Goal: Task Accomplishment & Management: Manage account settings

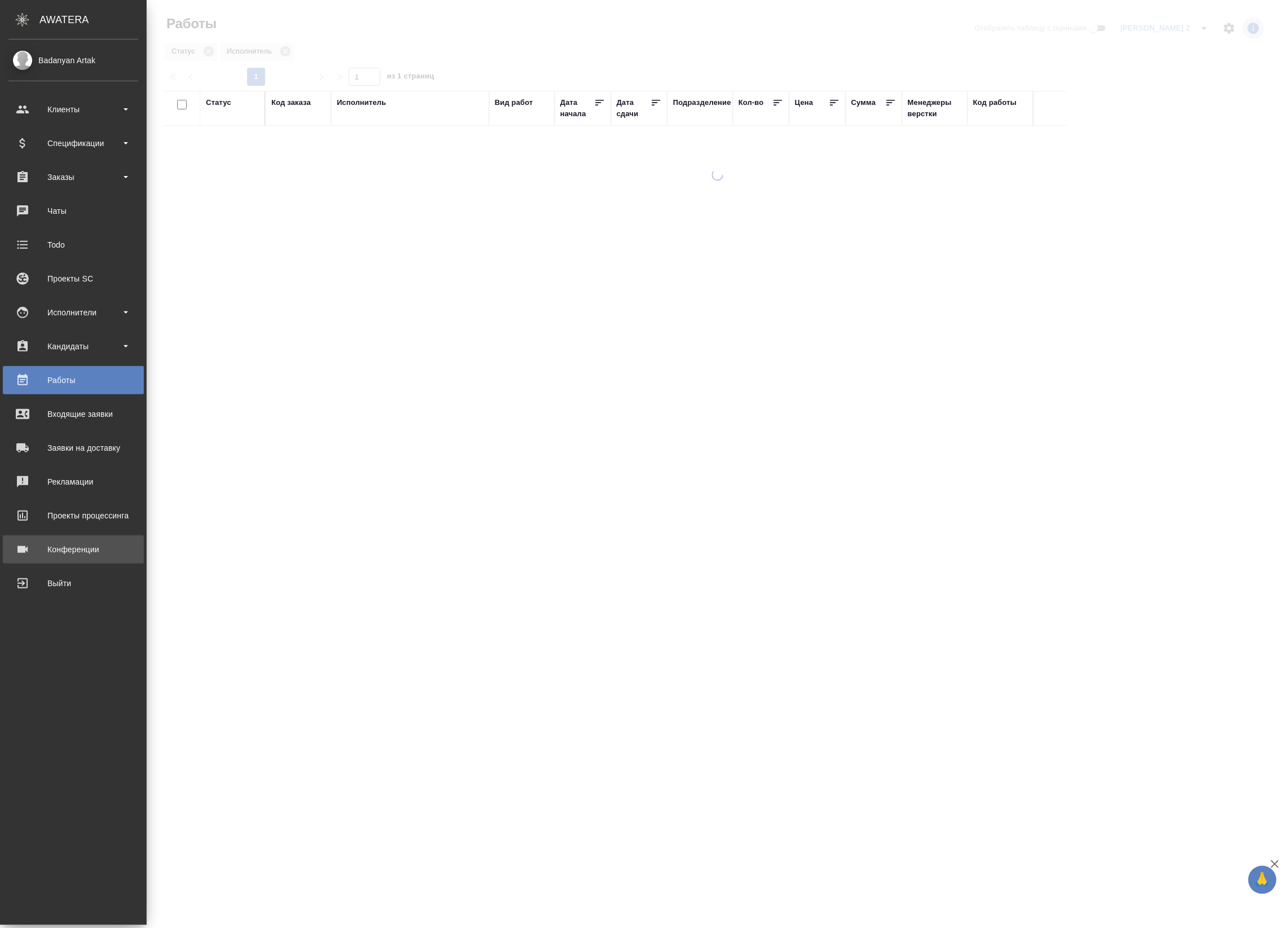
click at [29, 551] on div "Конференции" at bounding box center [73, 549] width 130 height 17
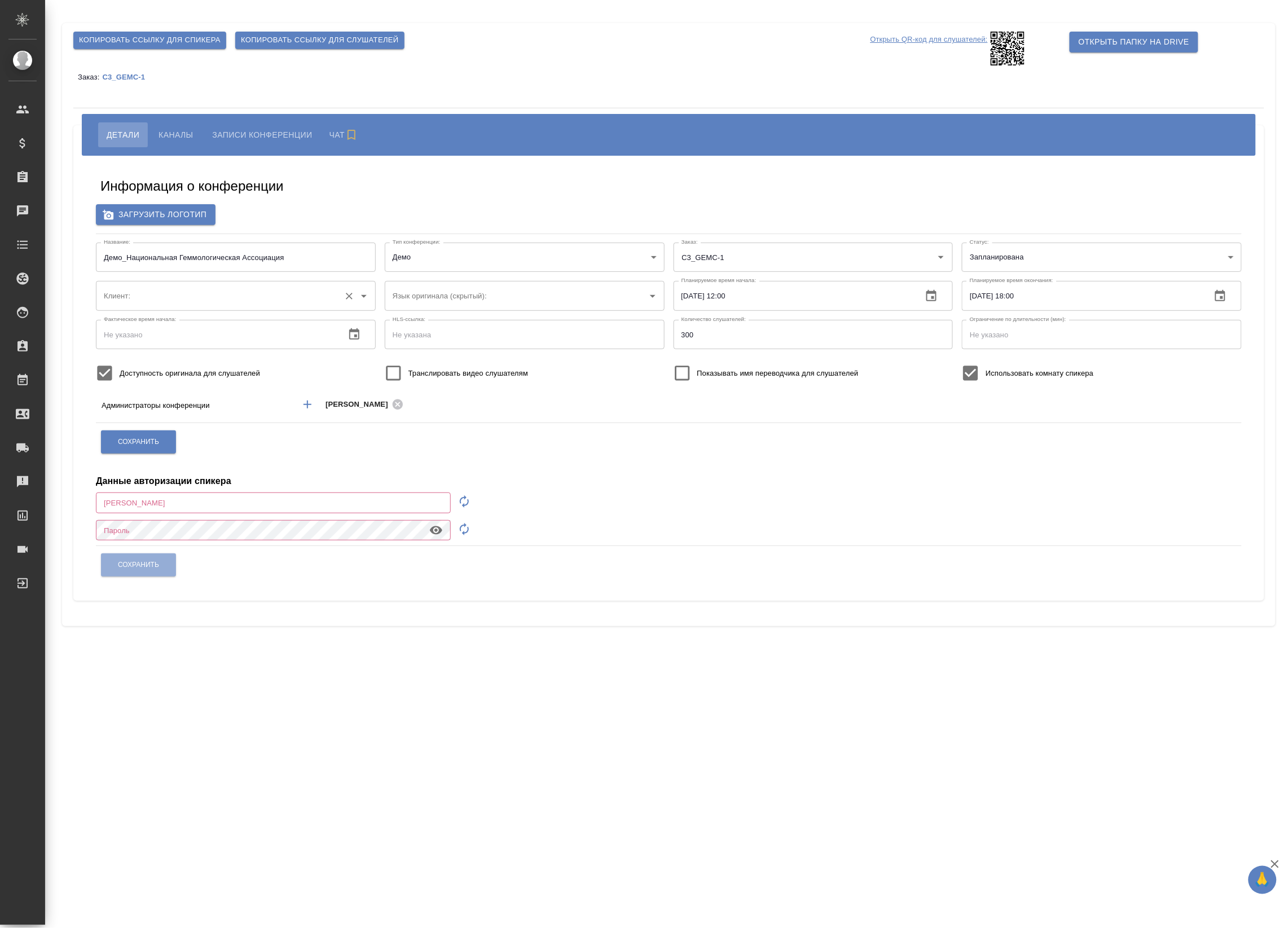
type input "Национальная Геммологическая Ассоциация"
type input "[EMAIL_ADDRESS][DOMAIN_NAME]"
click at [133, 72] on link "C3_GEMC-1" at bounding box center [128, 77] width 51 height 9
click at [213, 43] on span "Копировать ссылку для спикера" at bounding box center [149, 40] width 141 height 13
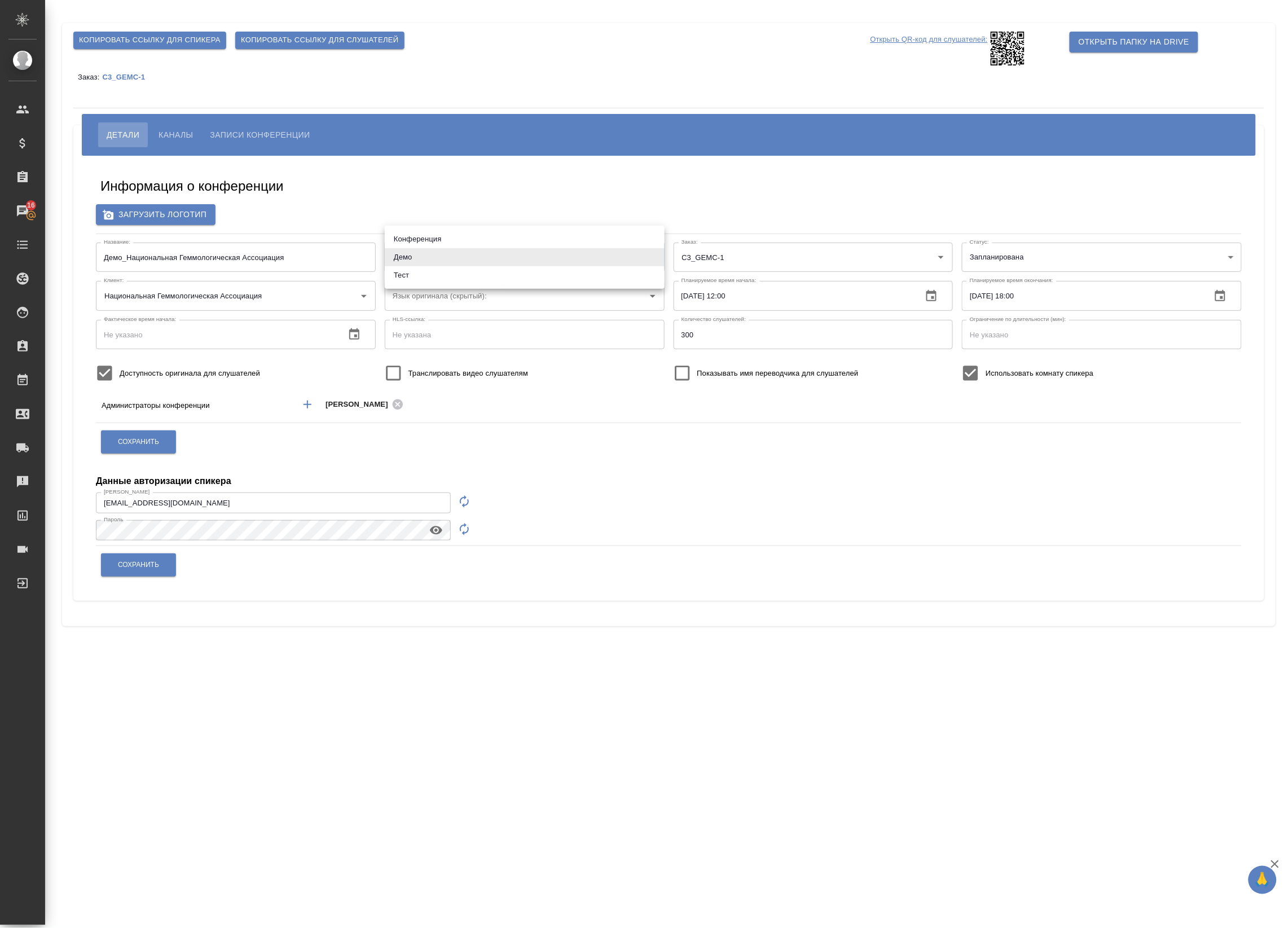
click at [494, 252] on body "🙏 .cls-1 fill:#fff; AWATERA Badanyan Artak Клиенты Спецификации Заказы 16 Чаты …" at bounding box center [644, 464] width 1288 height 928
click at [435, 202] on div at bounding box center [644, 464] width 1288 height 928
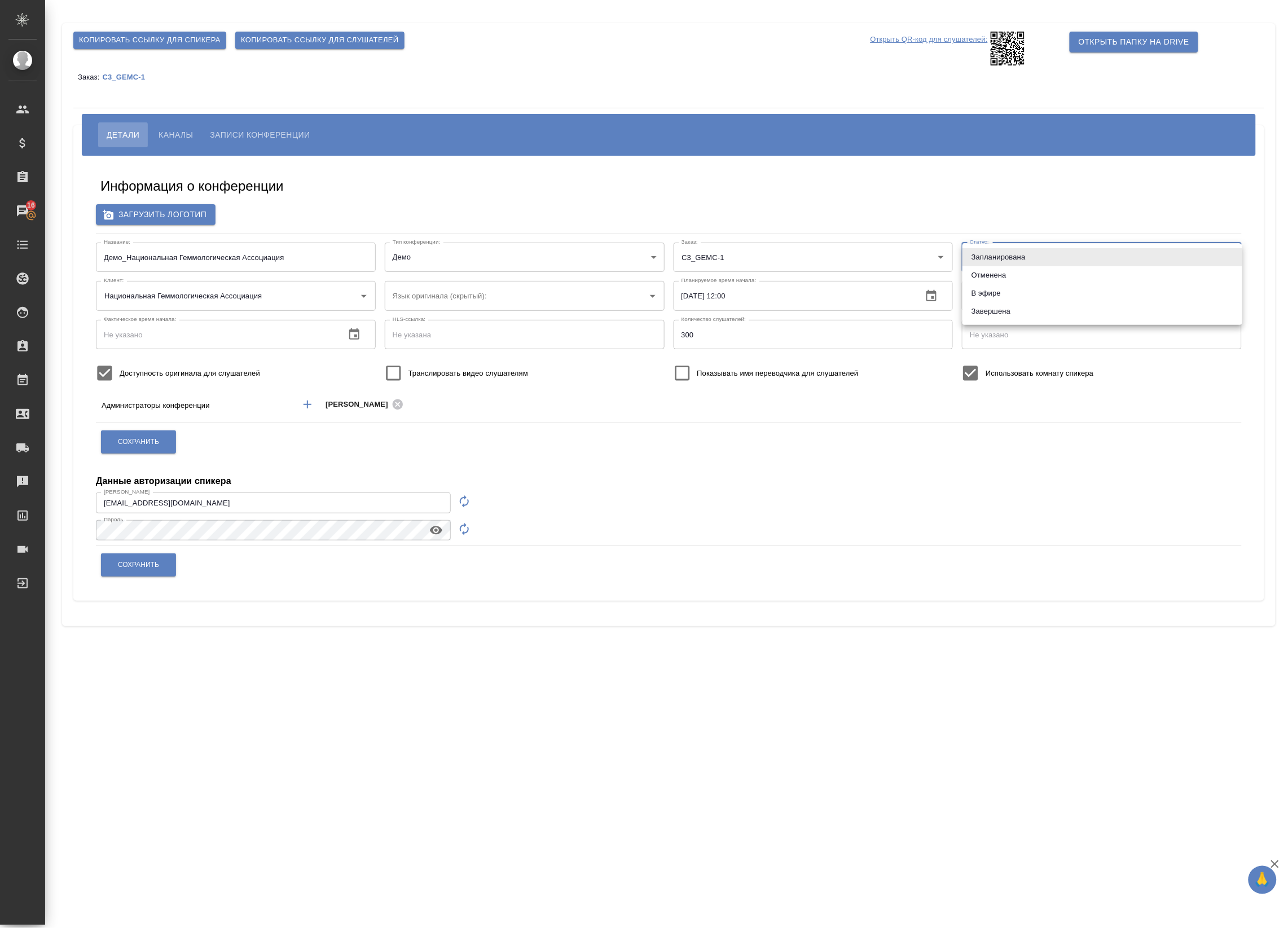
click at [998, 244] on body "🙏 .cls-1 fill:#fff; AWATERA Badanyan Artak Клиенты Спецификации Заказы 16 Чаты …" at bounding box center [644, 464] width 1288 height 928
click at [1017, 291] on li "В эфире" at bounding box center [1102, 293] width 280 height 18
type input "online"
click at [113, 439] on button "Сохранить" at bounding box center [138, 442] width 75 height 23
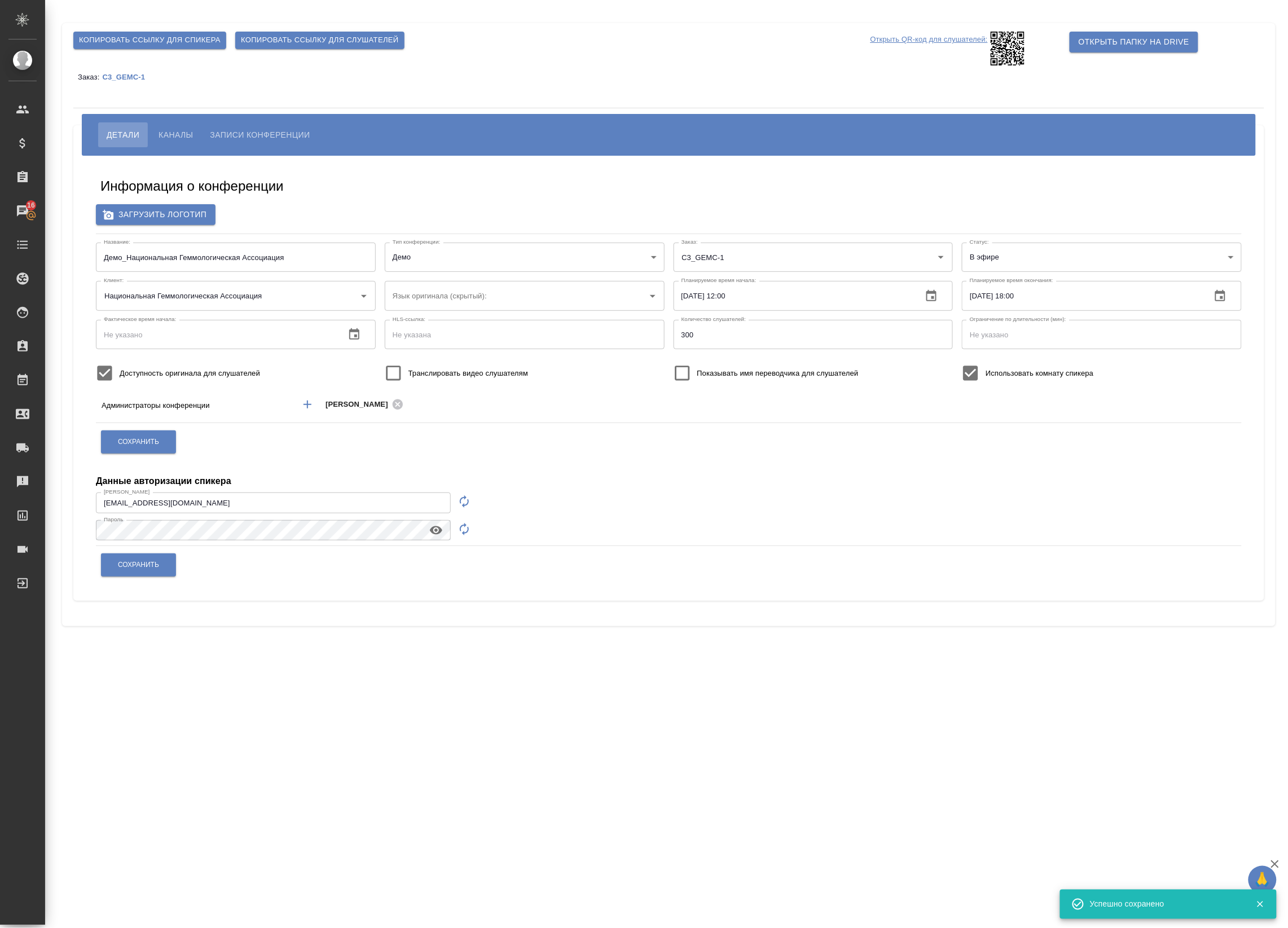
drag, startPoint x: 144, startPoint y: 41, endPoint x: 129, endPoint y: 47, distance: 16.2
click at [144, 41] on span "Копировать ссылку для спикера" at bounding box center [149, 40] width 141 height 13
click at [263, 40] on span "Копировать ссылку для слушателей" at bounding box center [320, 40] width 158 height 13
click at [187, 133] on span "Каналы" at bounding box center [175, 134] width 34 height 13
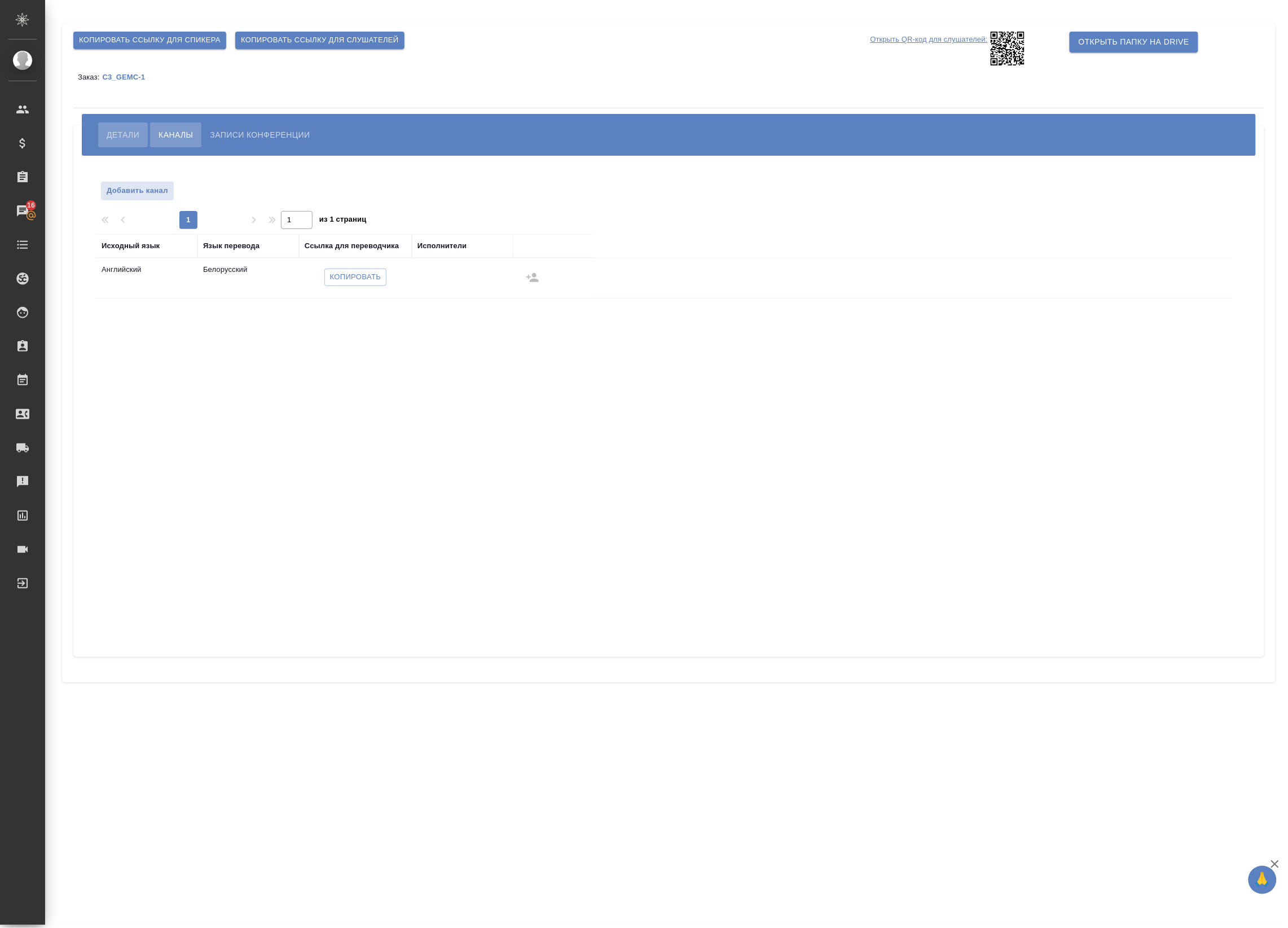
click at [121, 134] on span "Детали" at bounding box center [123, 134] width 33 height 13
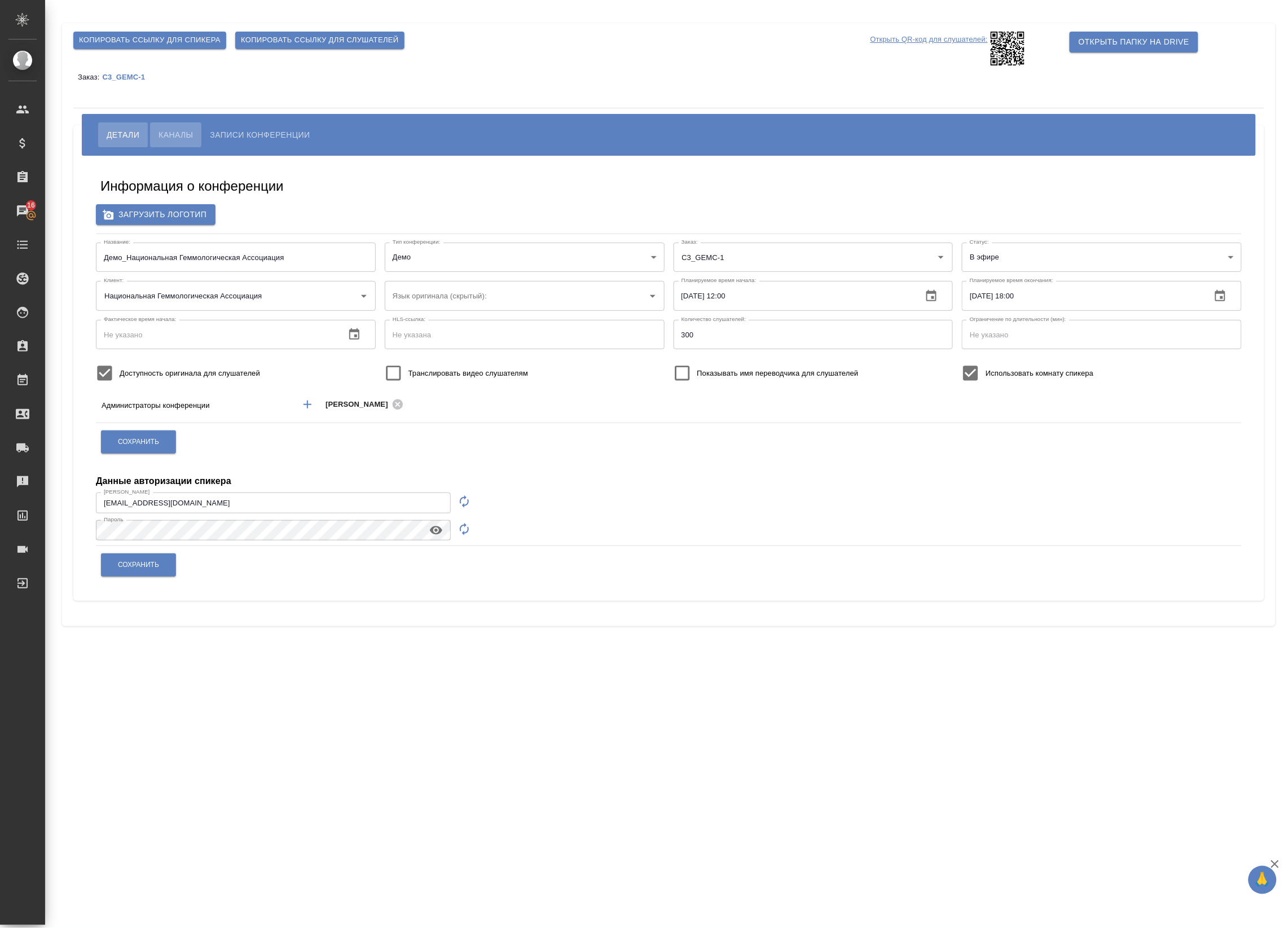
click at [164, 133] on span "Каналы" at bounding box center [175, 134] width 34 height 13
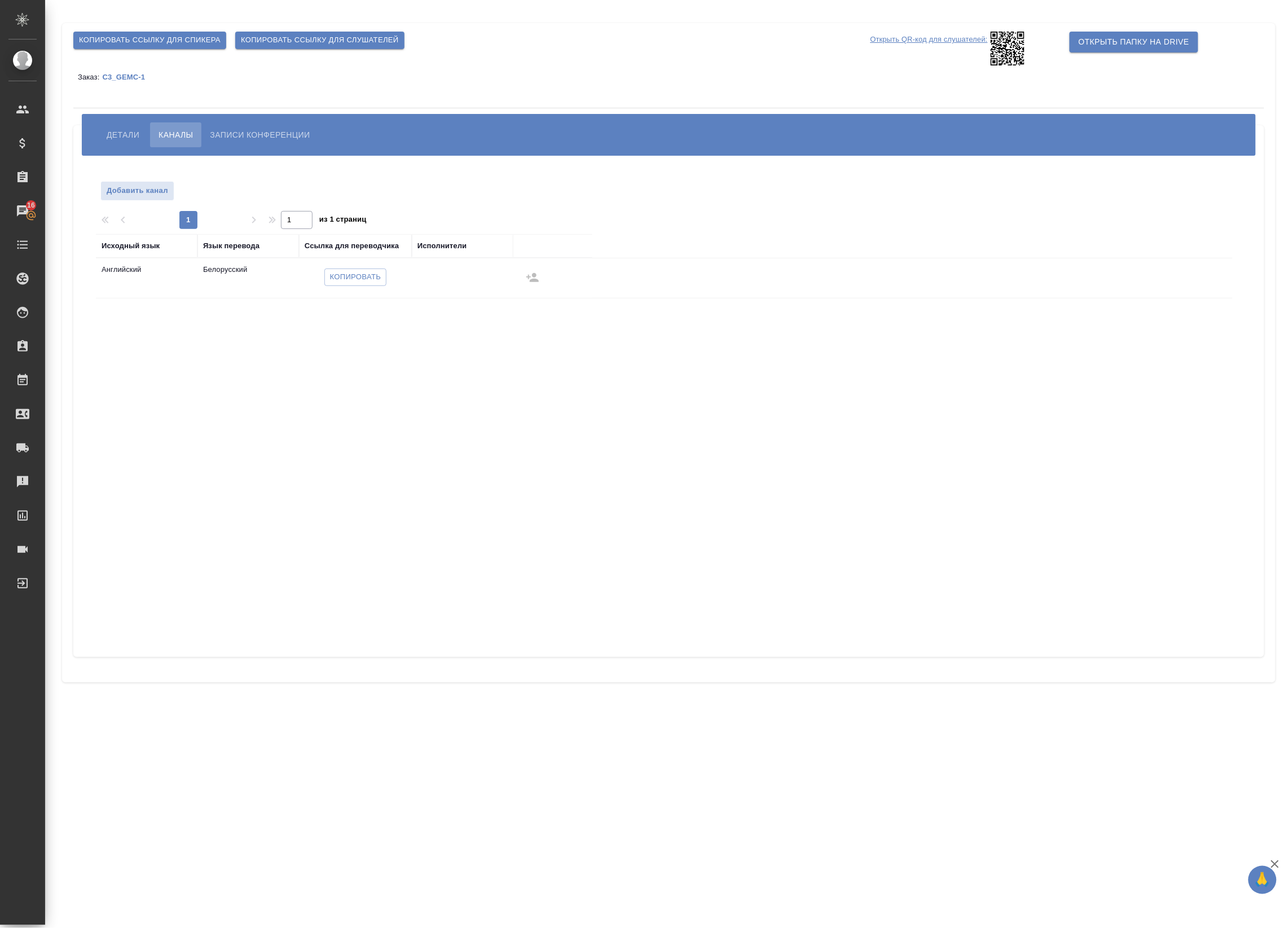
click at [119, 142] on button "Детали" at bounding box center [123, 135] width 50 height 25
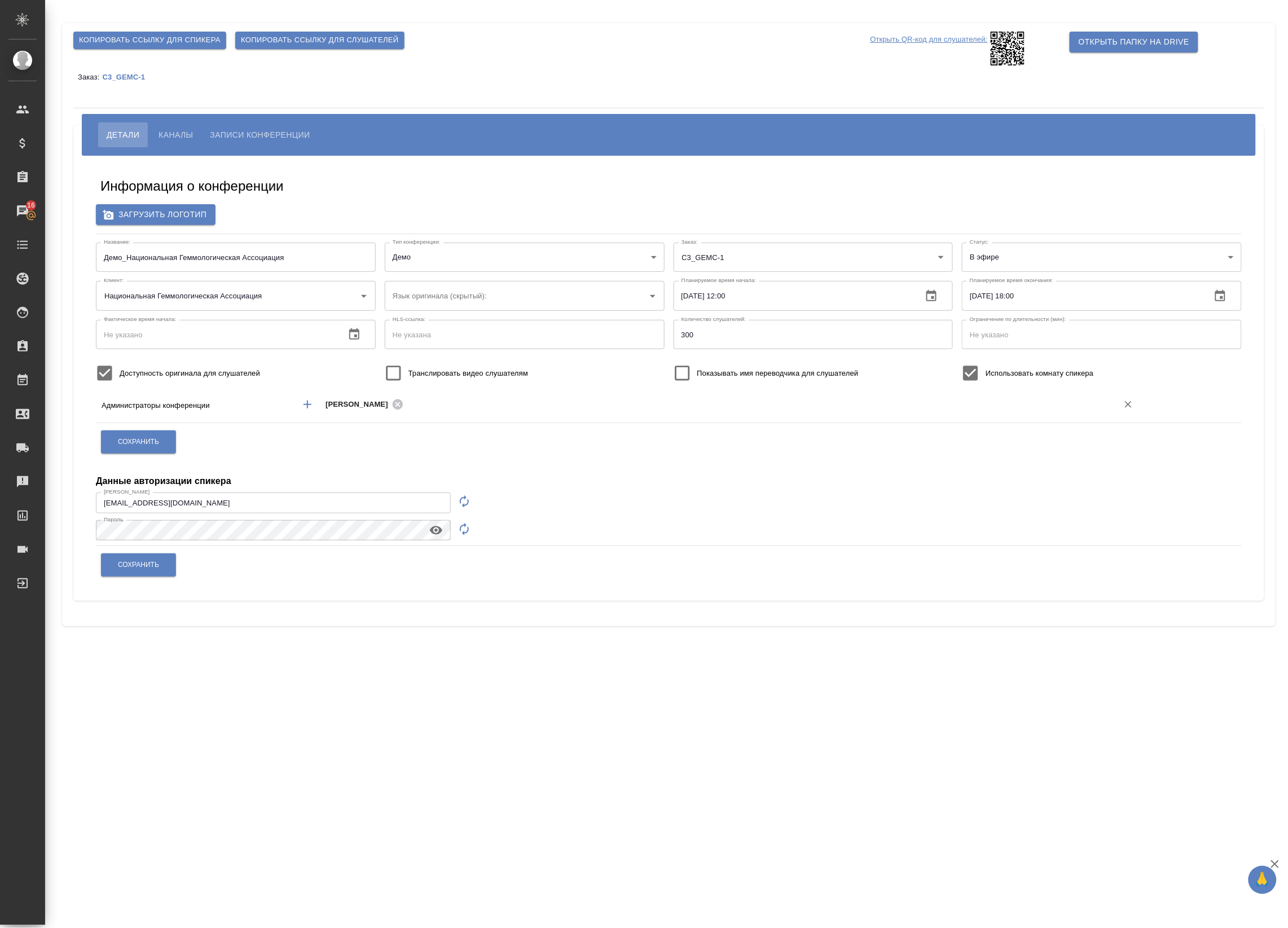
click at [308, 399] on icon "Добавить менеджера" at bounding box center [307, 404] width 13 height 13
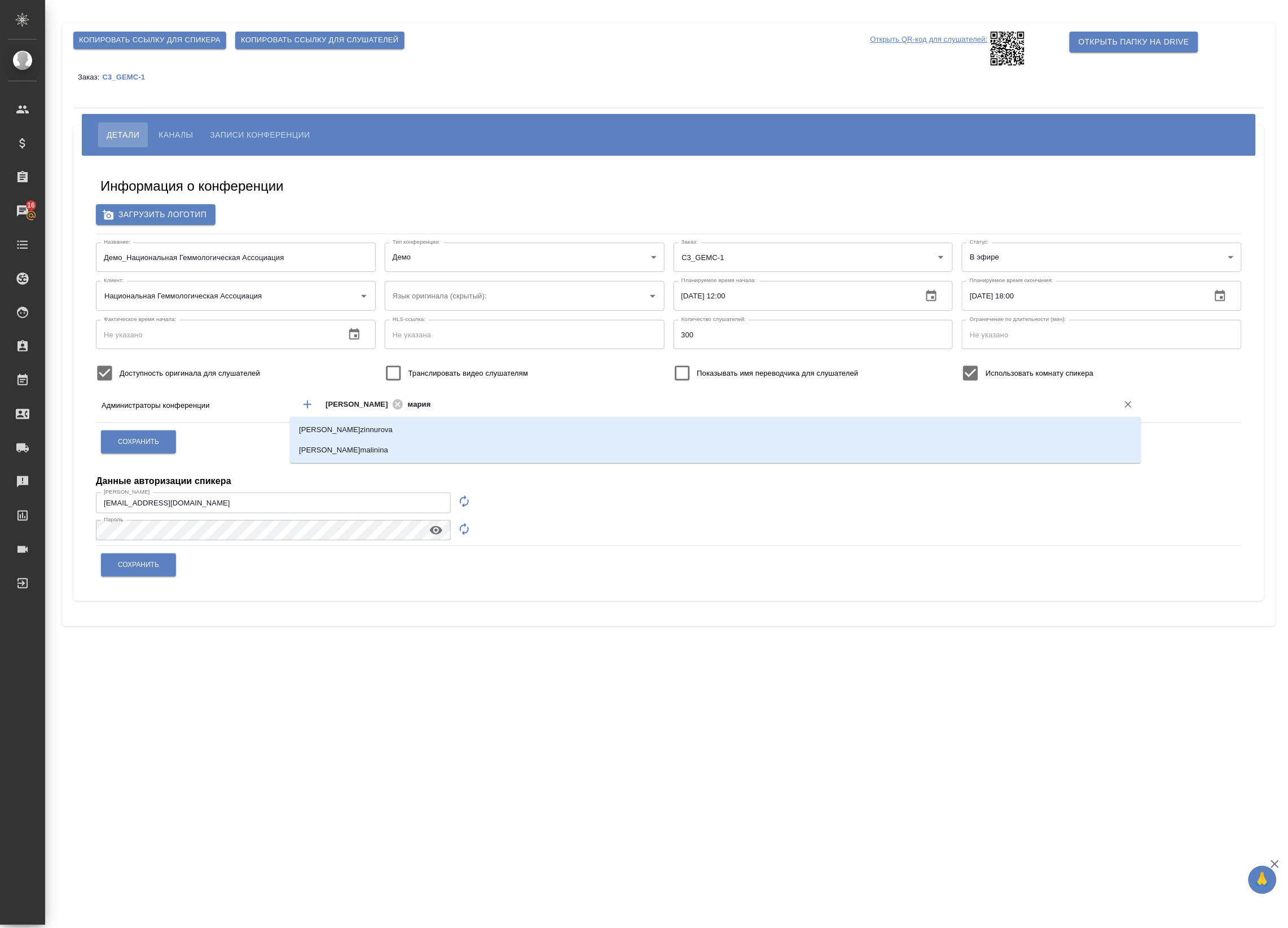
type input "мария"
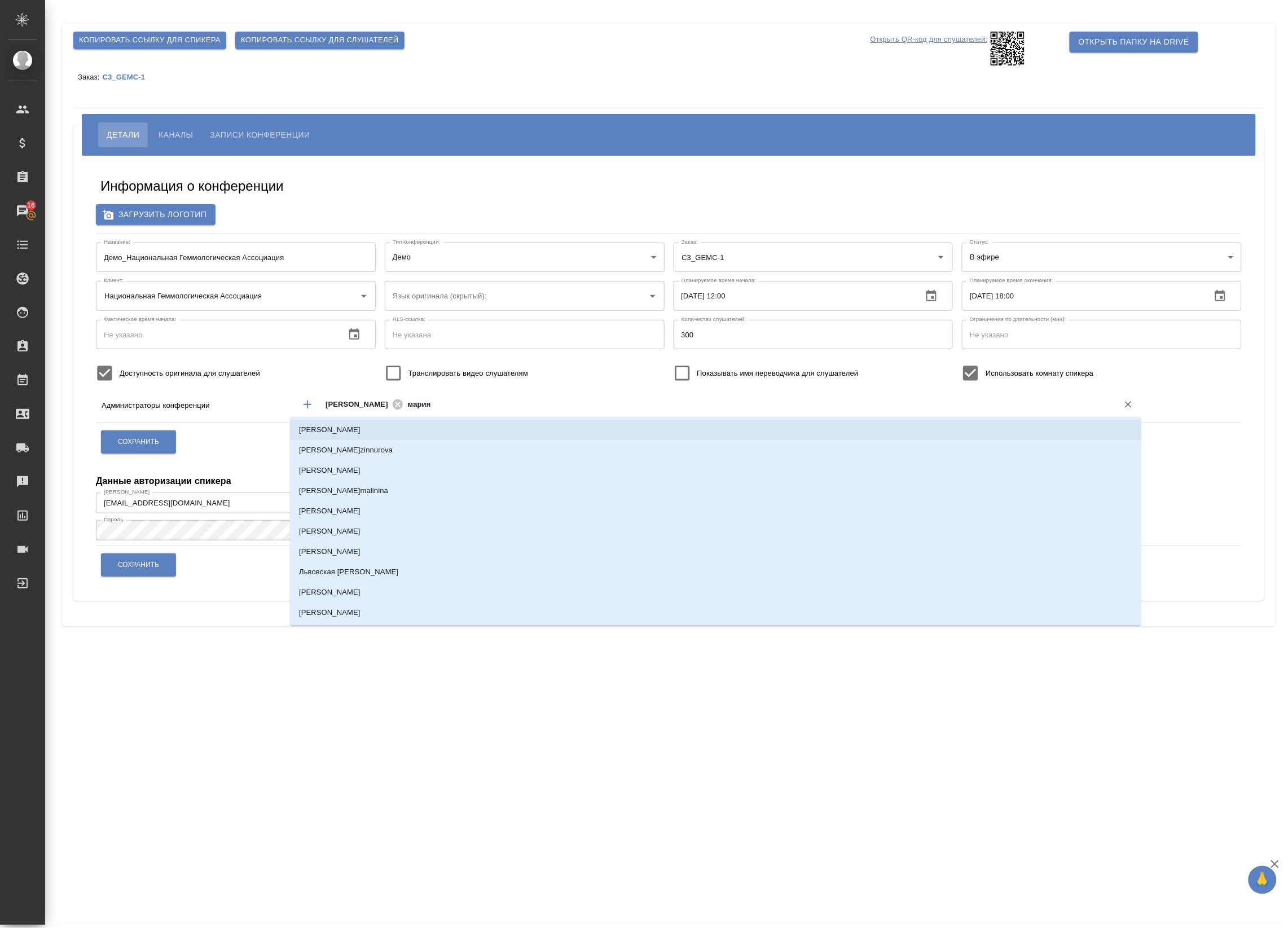
click at [376, 436] on li "[PERSON_NAME]" at bounding box center [715, 430] width 851 height 20
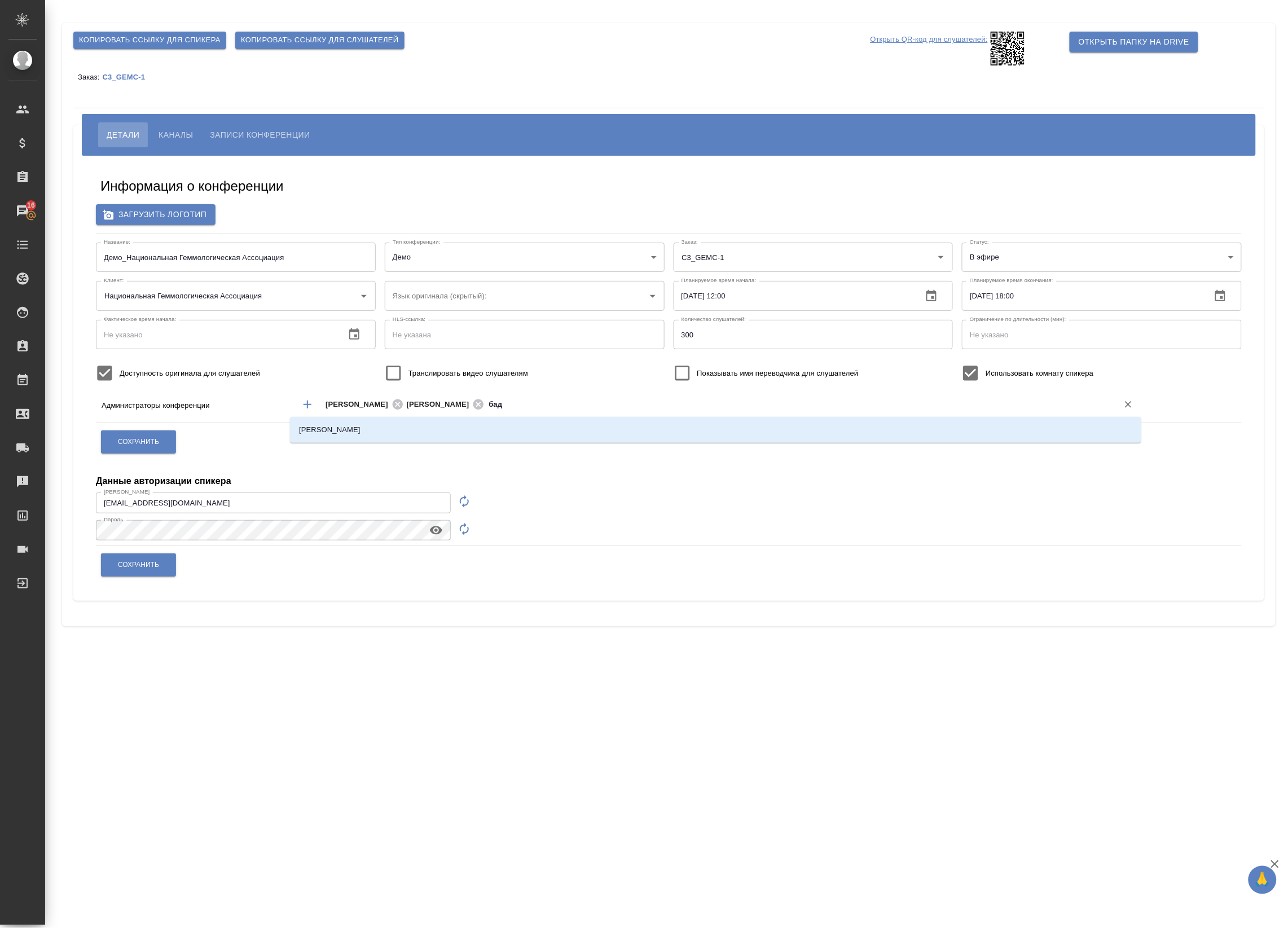
type input "бада"
click at [428, 437] on li "[PERSON_NAME]" at bounding box center [715, 430] width 851 height 20
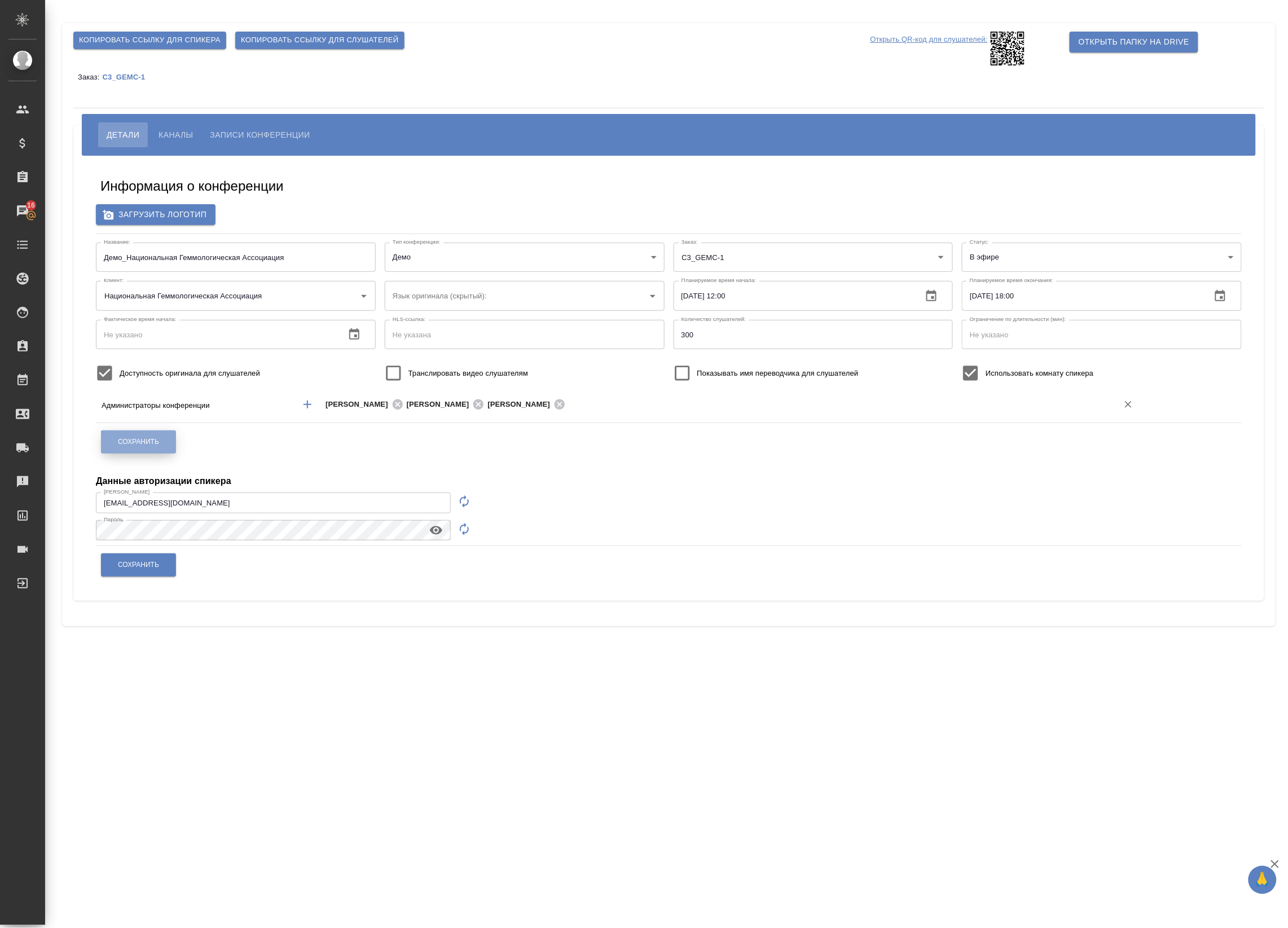
click at [145, 440] on span "Сохранить" at bounding box center [138, 442] width 42 height 10
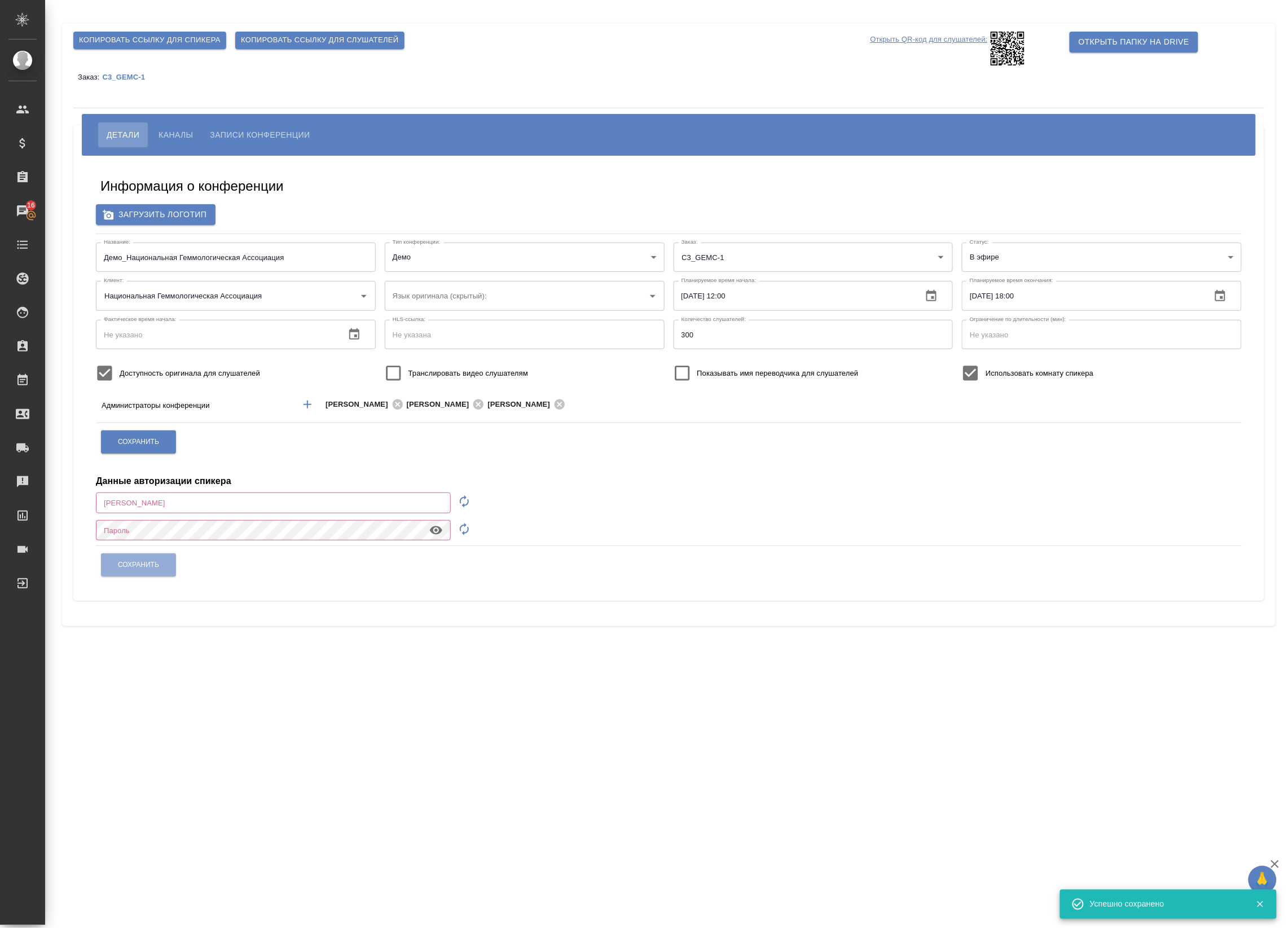
type input "[EMAIL_ADDRESS][DOMAIN_NAME]"
click at [176, 131] on span "Каналы" at bounding box center [175, 134] width 34 height 13
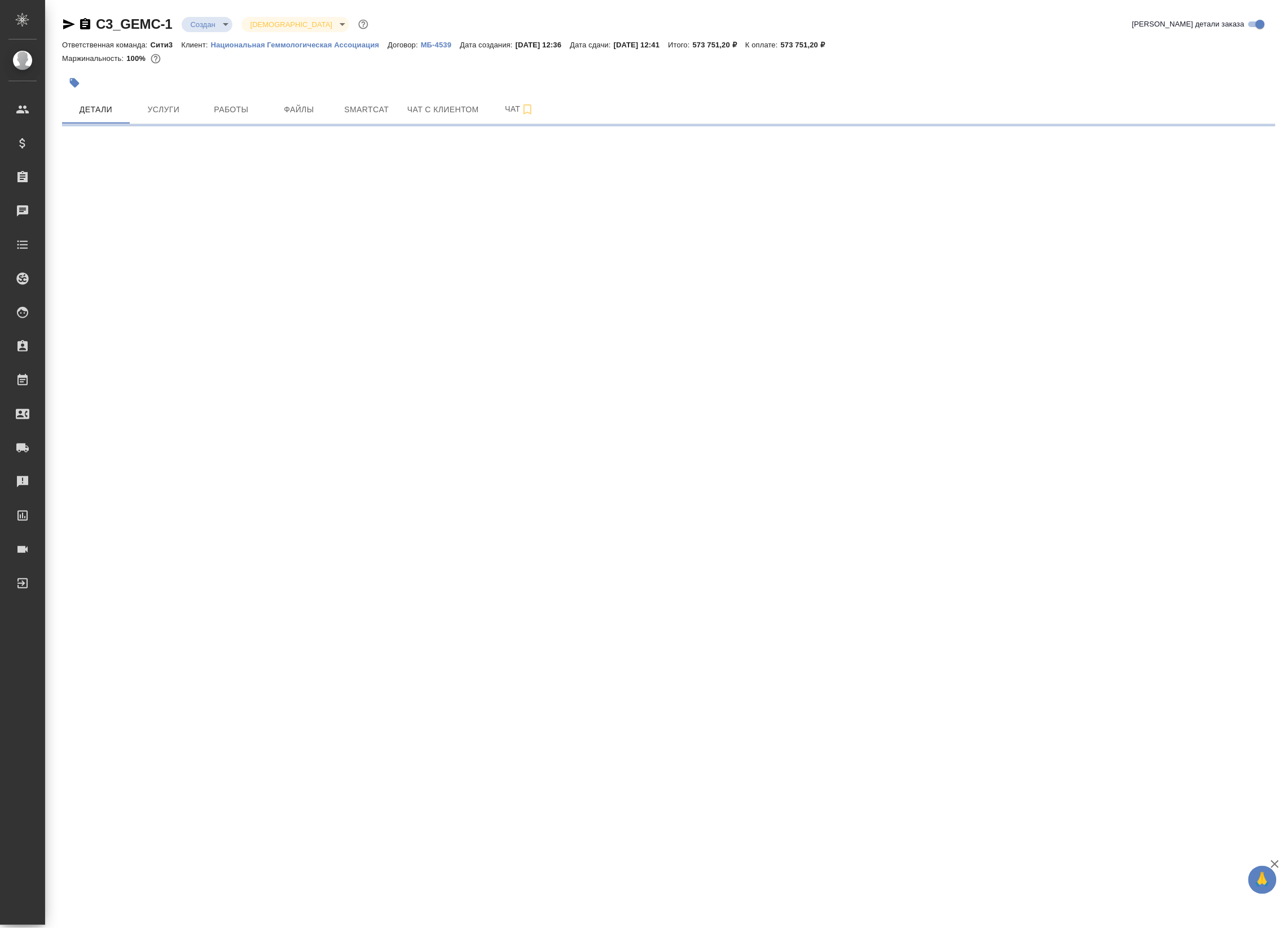
select select "RU"
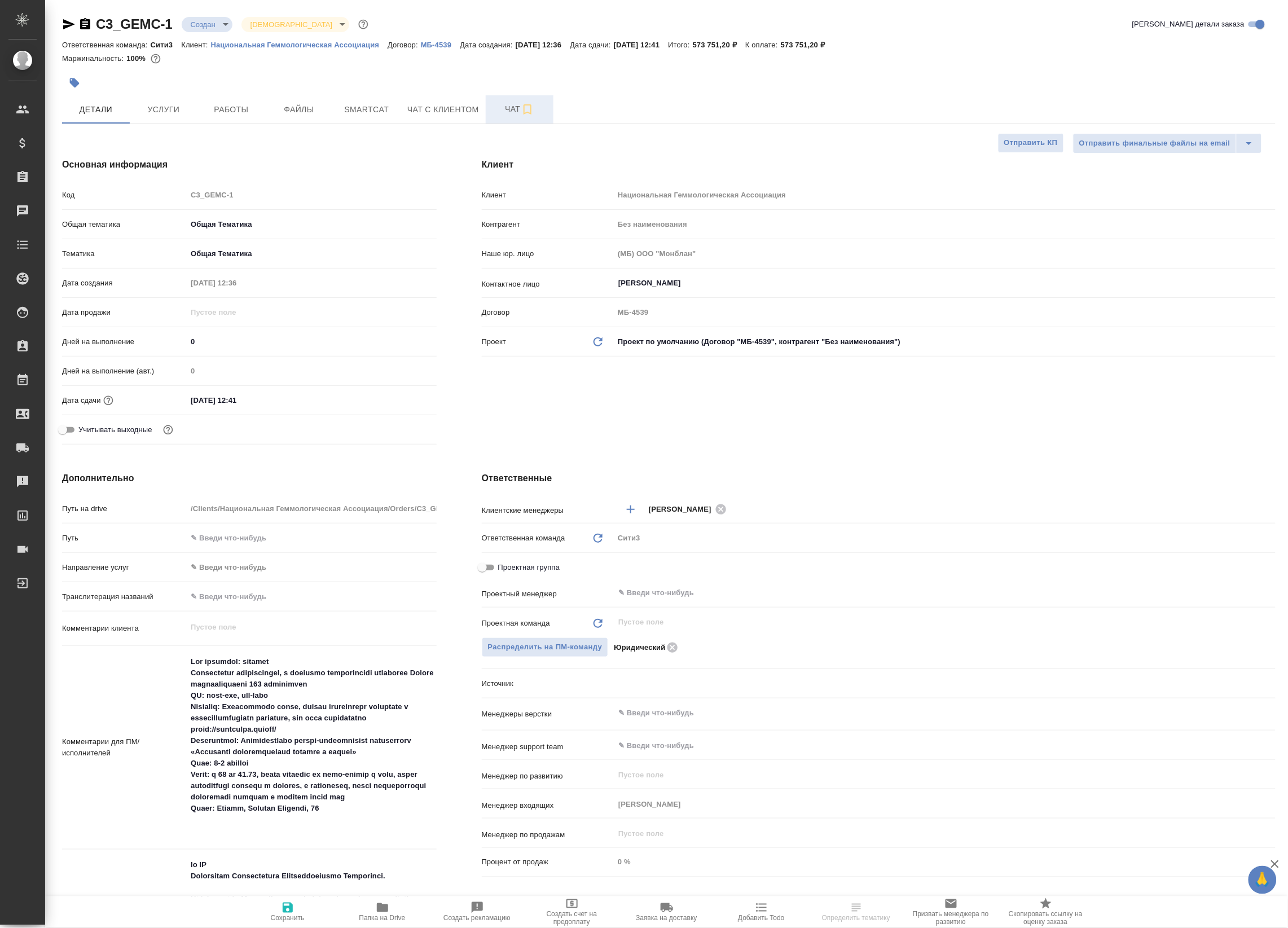
type textarea "x"
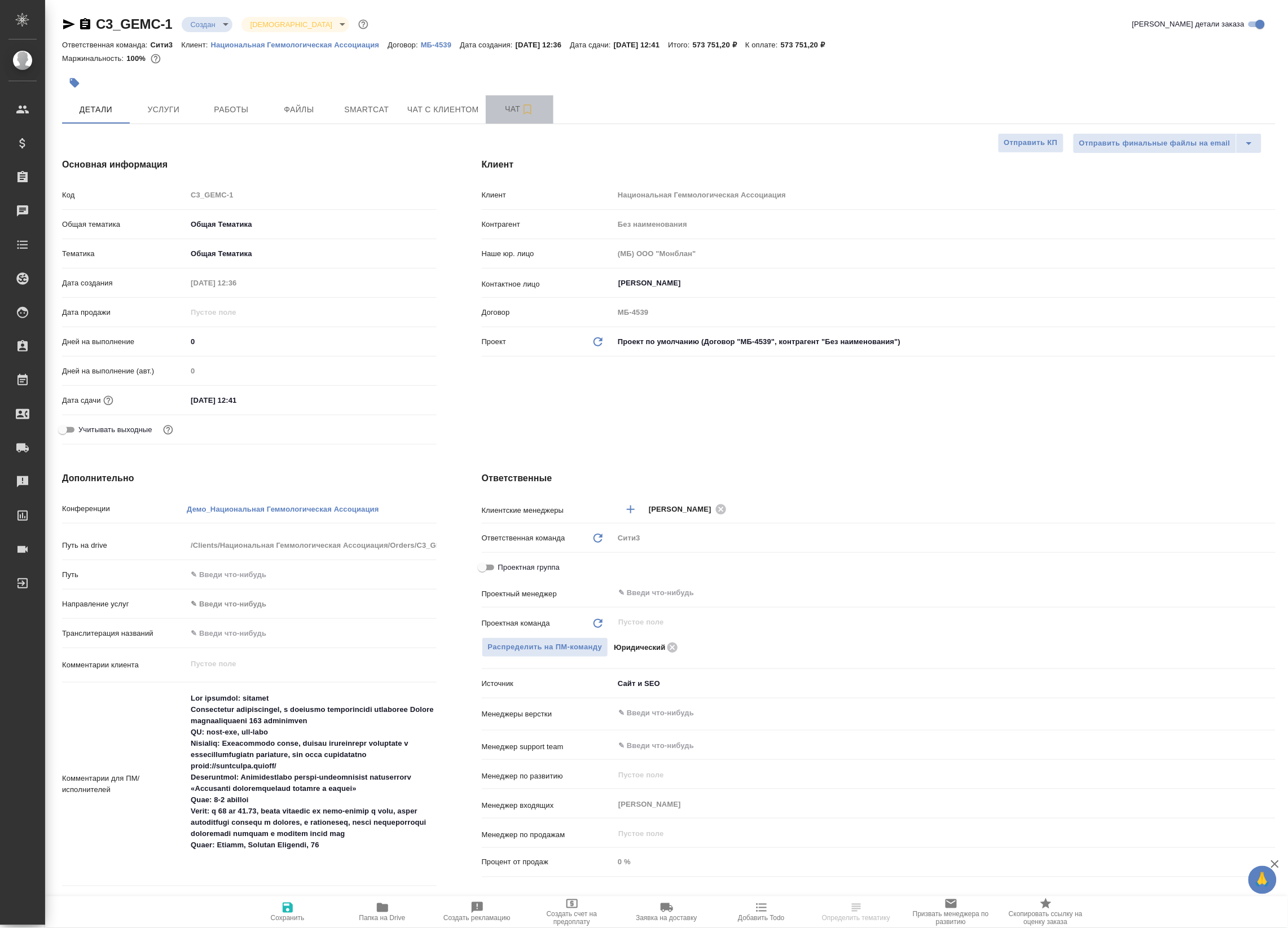
click at [511, 103] on span "Чат" at bounding box center [519, 110] width 54 height 14
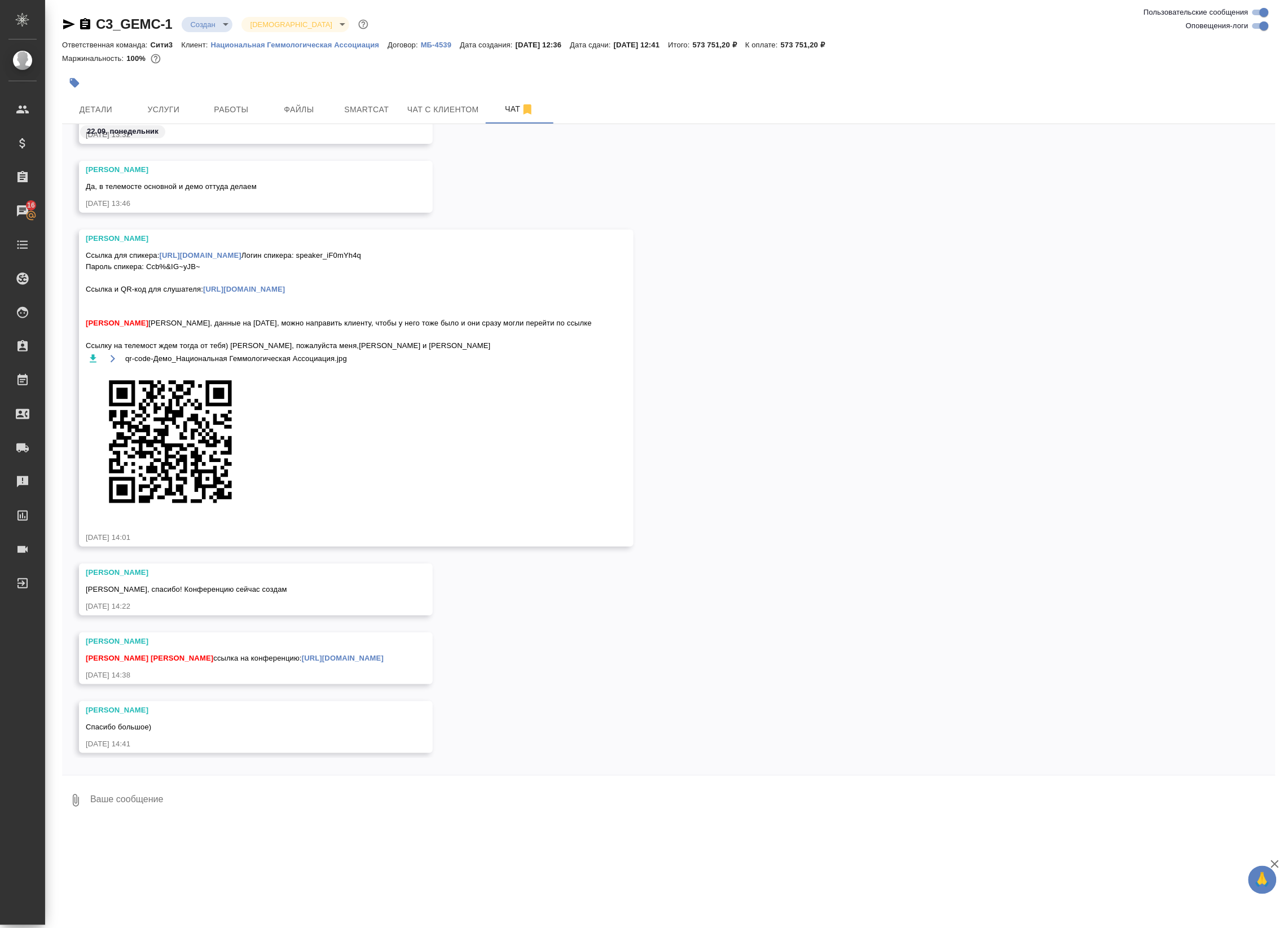
scroll to position [5144, 0]
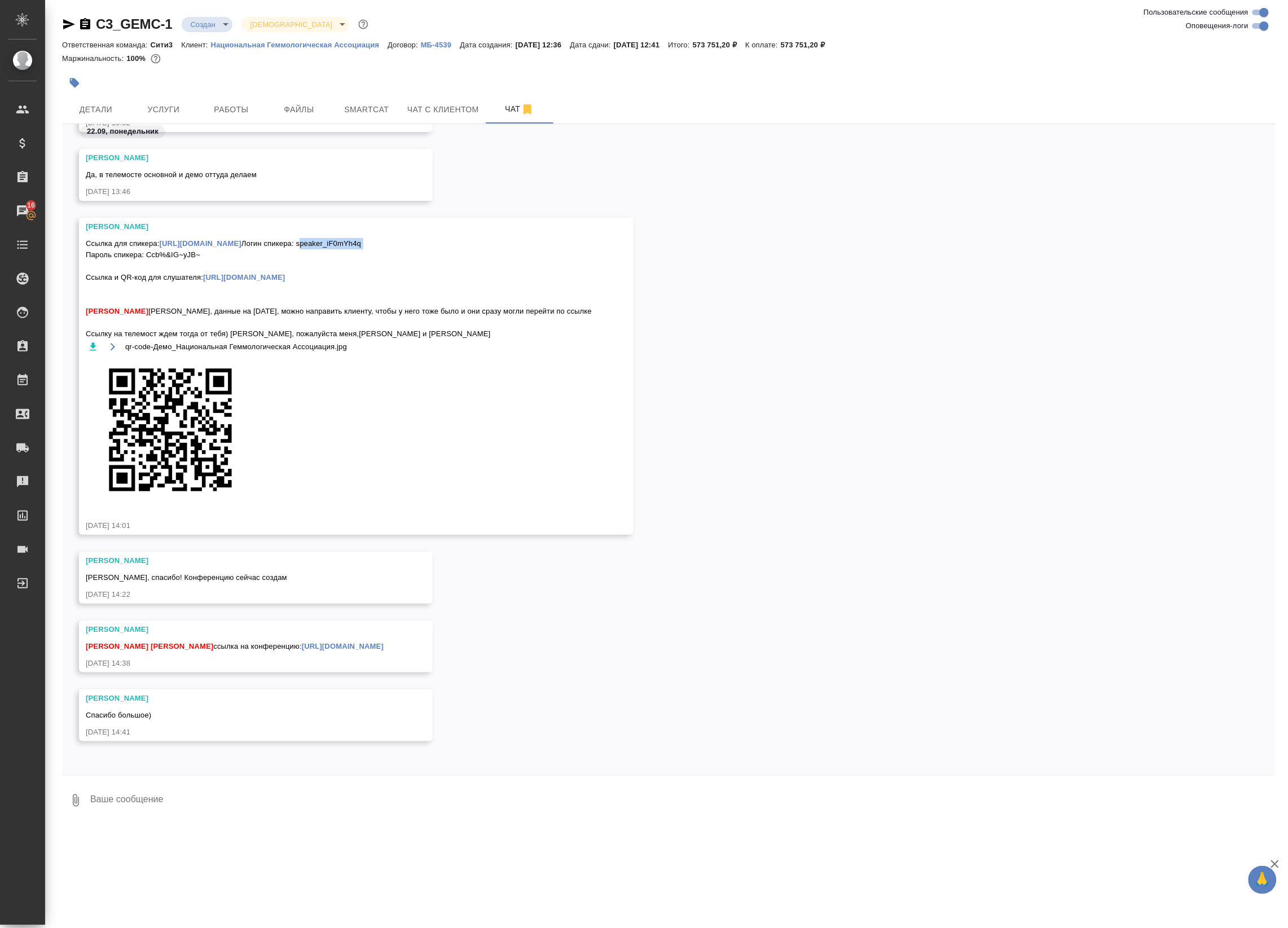
drag, startPoint x: 213, startPoint y: 241, endPoint x: 141, endPoint y: 244, distance: 72.1
click at [141, 244] on span "Ссылка для спикера: https://speakus.online/original/68d12b414843eee8cb2eaa75 Ло…" at bounding box center [339, 288] width 508 height 102
copy span "speaker_iF0mYh4q"
drag, startPoint x: 203, startPoint y: 251, endPoint x: 148, endPoint y: 255, distance: 55.1
click at [148, 255] on span "Ссылка для спикера: https://speakus.online/original/68d12b414843eee8cb2eaa75 Ло…" at bounding box center [339, 288] width 508 height 102
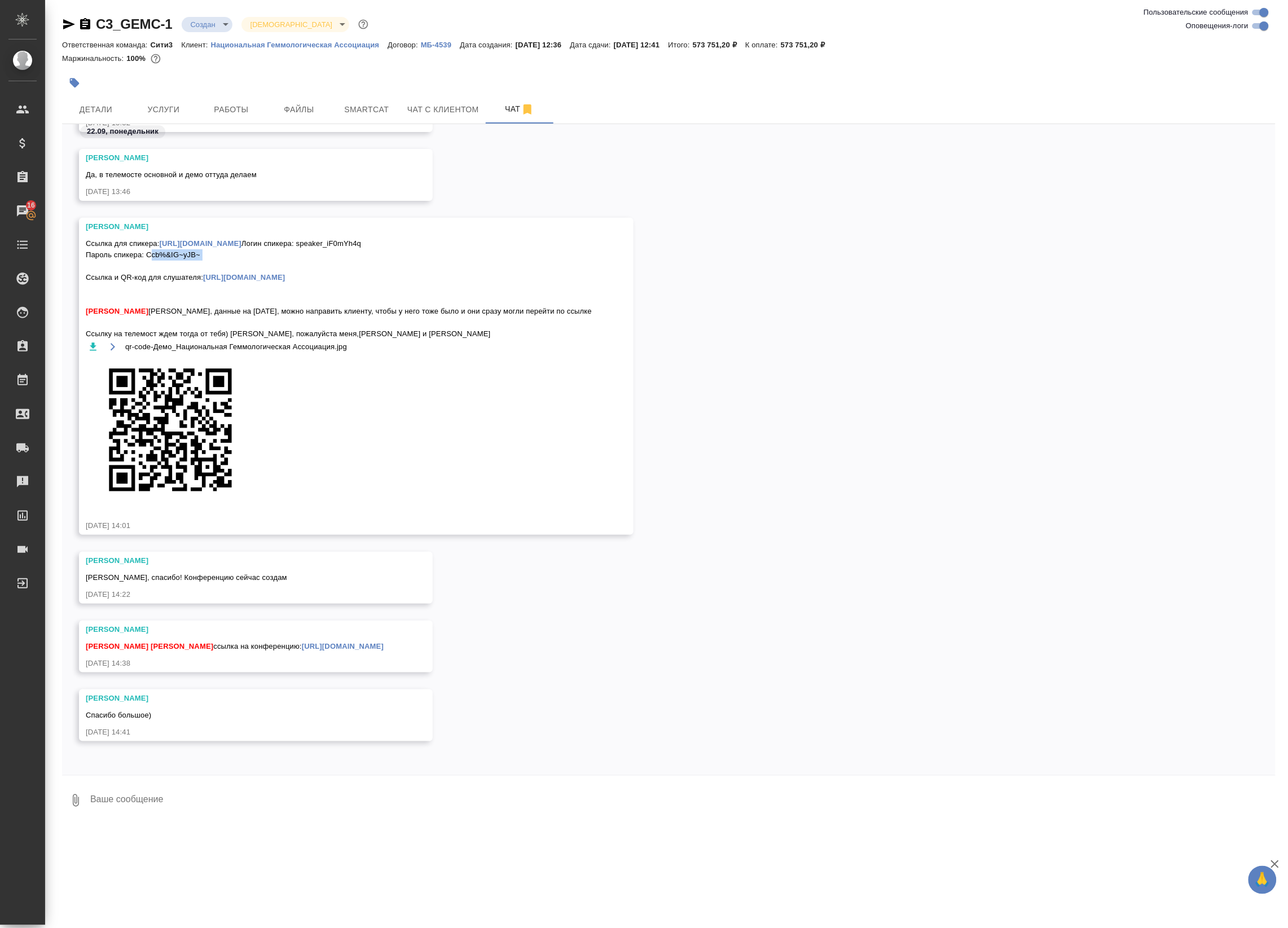
copy span "Ccb%&IG~yJB~"
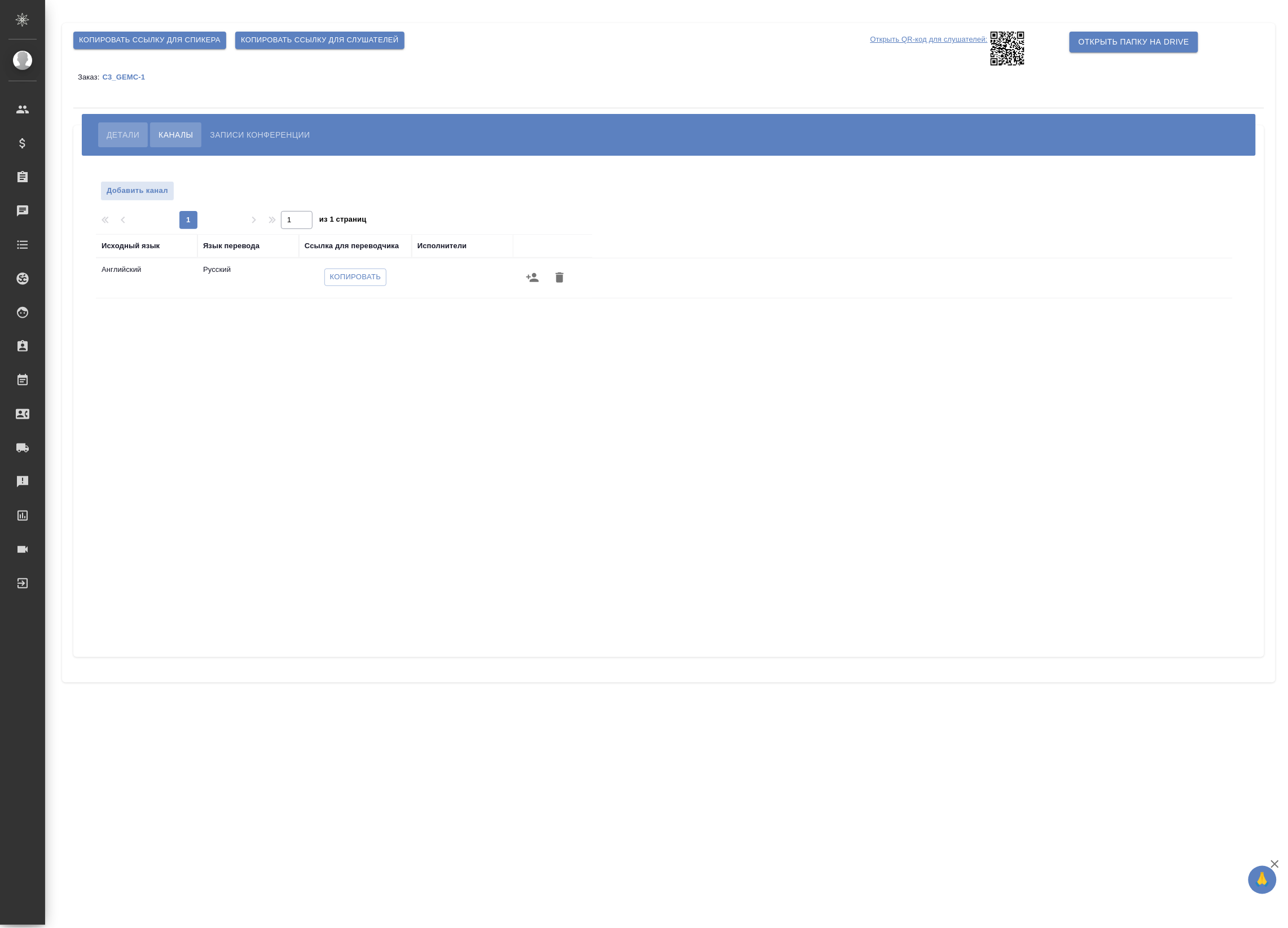
click at [138, 133] on span "Детали" at bounding box center [123, 134] width 33 height 13
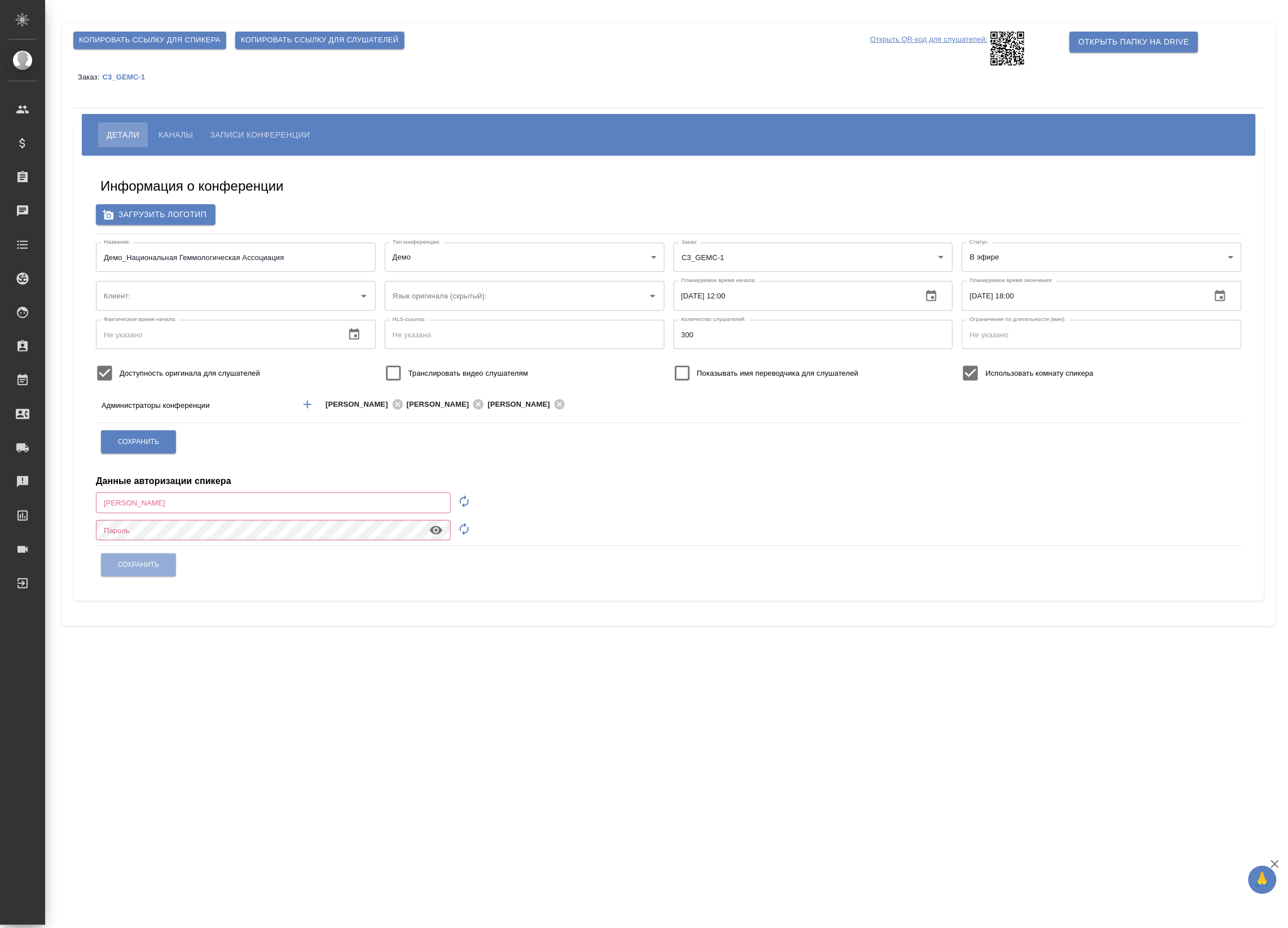
type input "Национальная Геммологическая Ассоциация"
type input "[EMAIL_ADDRESS][DOMAIN_NAME]"
click at [170, 128] on span "Каналы" at bounding box center [175, 134] width 34 height 13
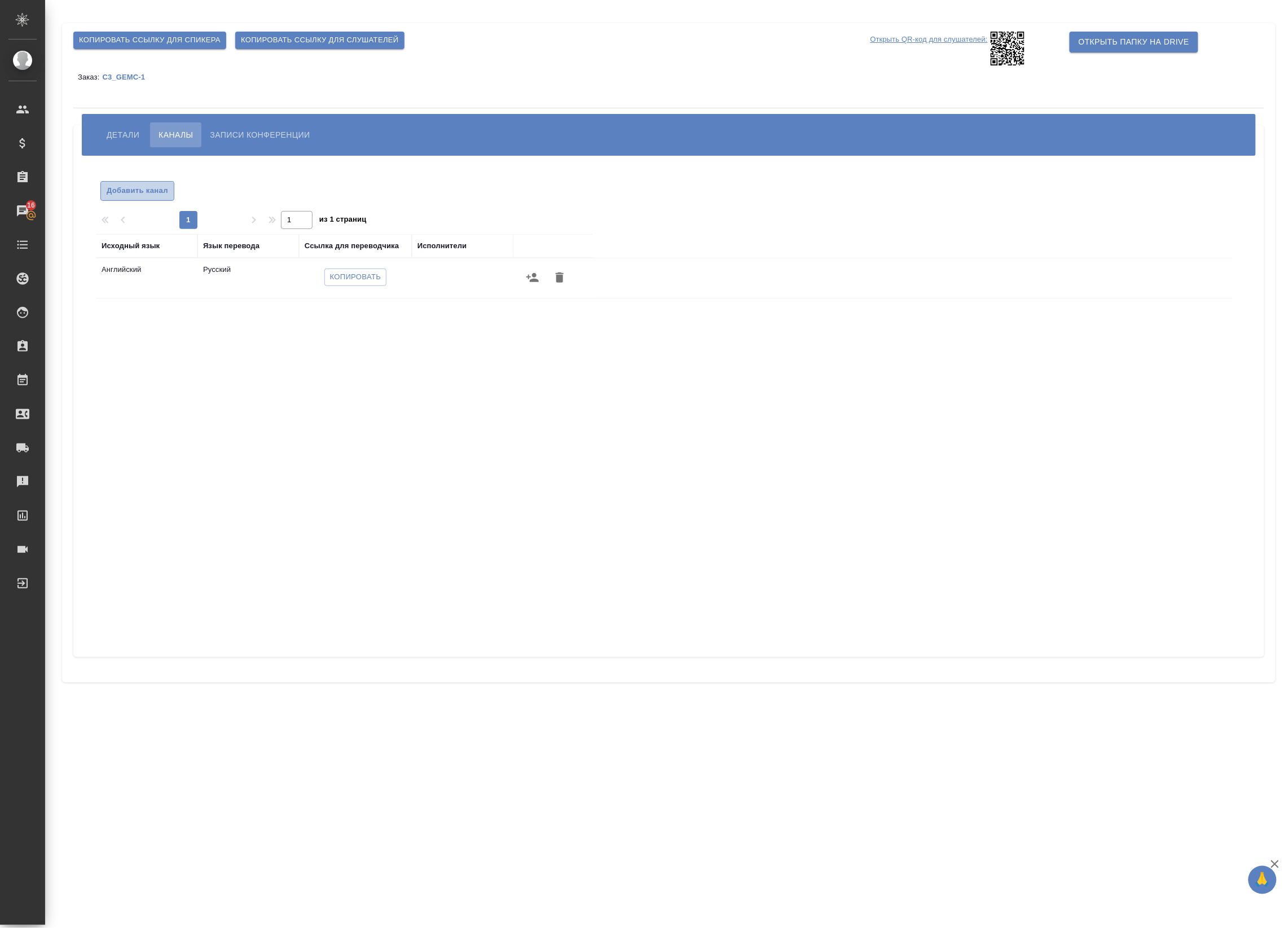
click at [166, 192] on span "Добавить канал" at bounding box center [138, 191] width 62 height 13
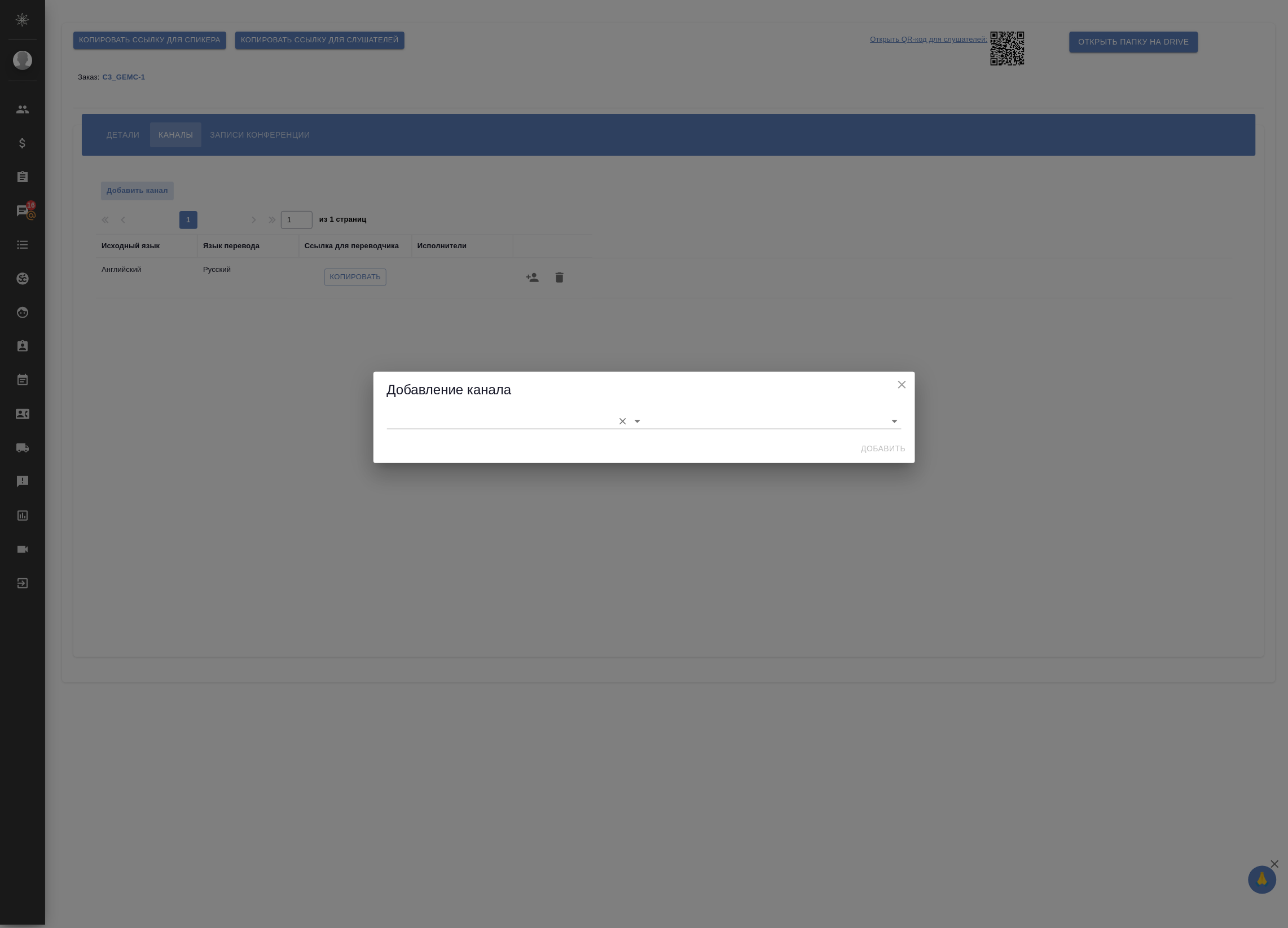
click at [447, 419] on input "text" at bounding box center [498, 420] width 221 height 15
drag, startPoint x: 436, startPoint y: 435, endPoint x: 494, endPoint y: 436, distance: 58.0
click at [438, 435] on li "Китайский" at bounding box center [515, 445] width 257 height 20
type input "Китайский"
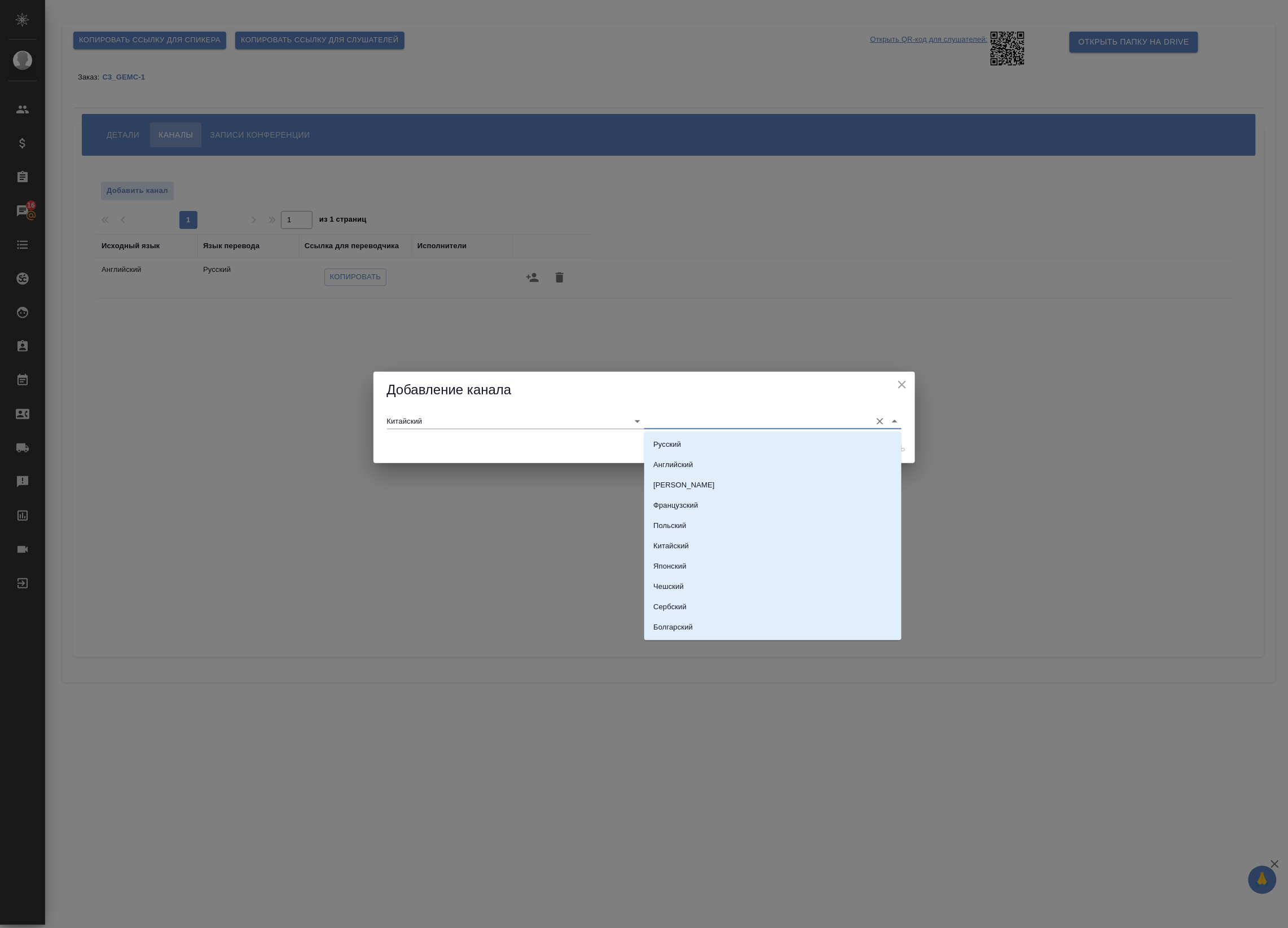
drag, startPoint x: 681, startPoint y: 426, endPoint x: 672, endPoint y: 424, distance: 9.2
click at [677, 426] on input "text" at bounding box center [755, 420] width 221 height 15
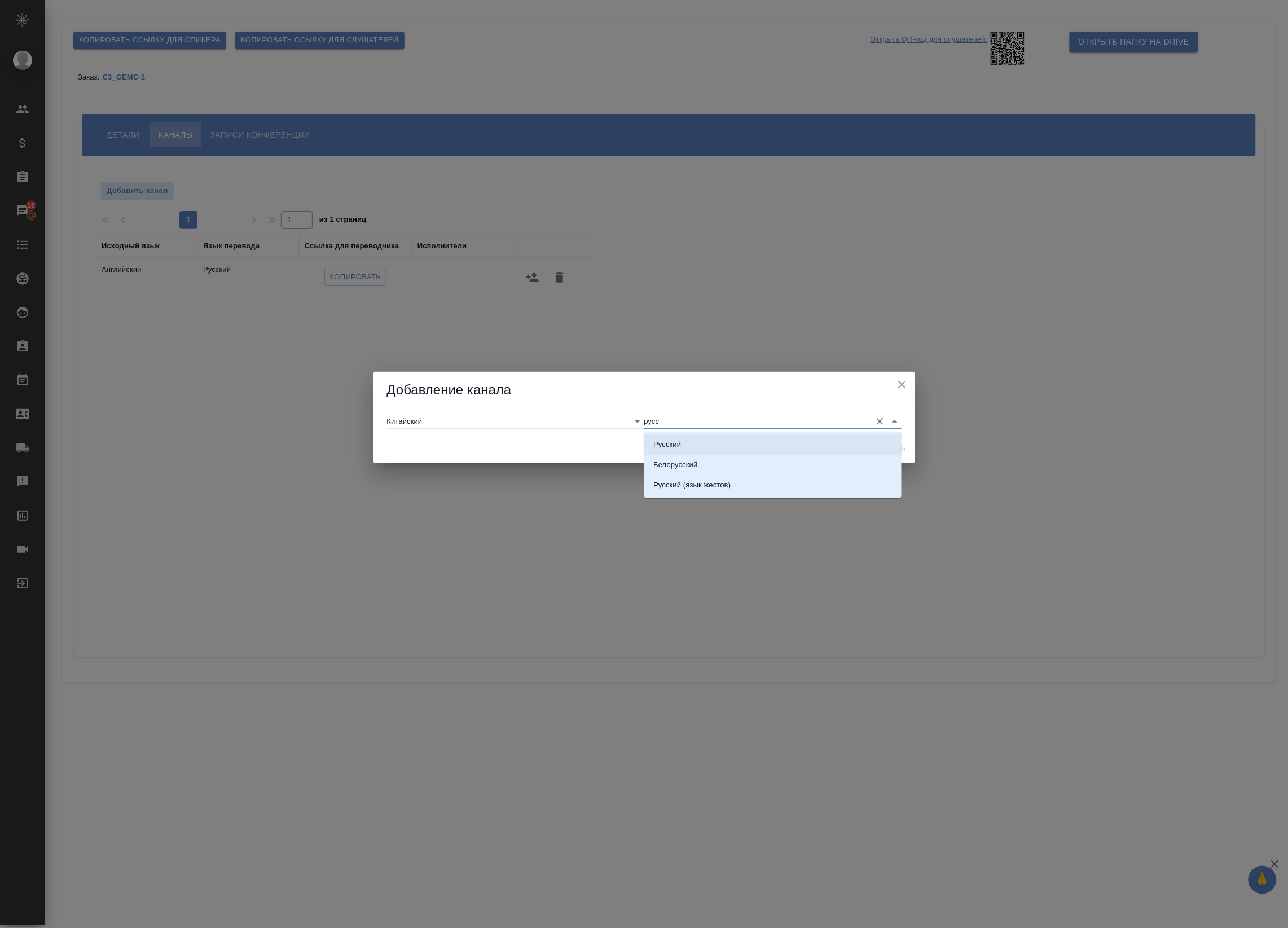
click at [679, 445] on p "Русский" at bounding box center [667, 445] width 27 height 11
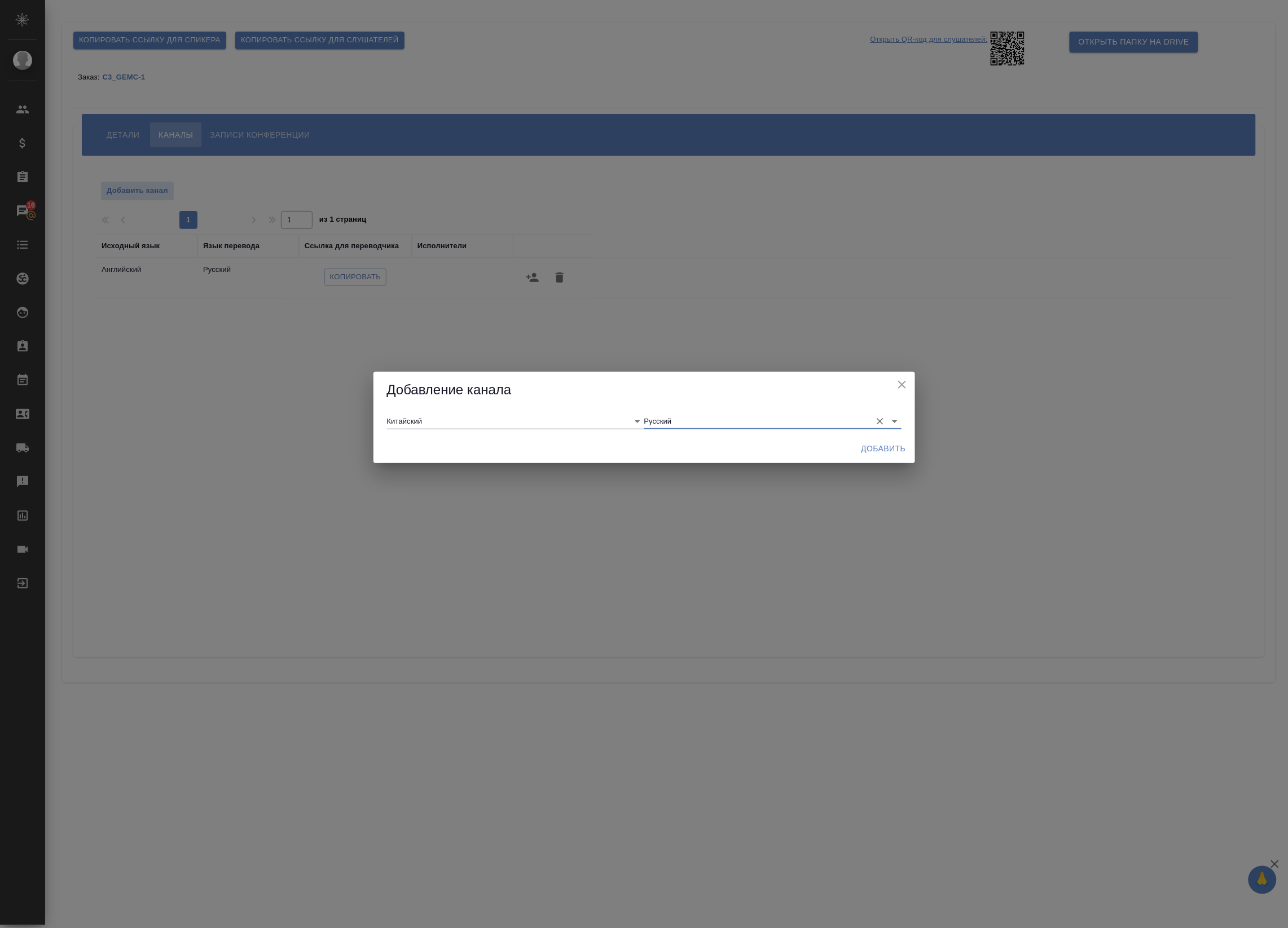
type input "Русский"
click at [888, 442] on span "Добавить" at bounding box center [884, 449] width 44 height 14
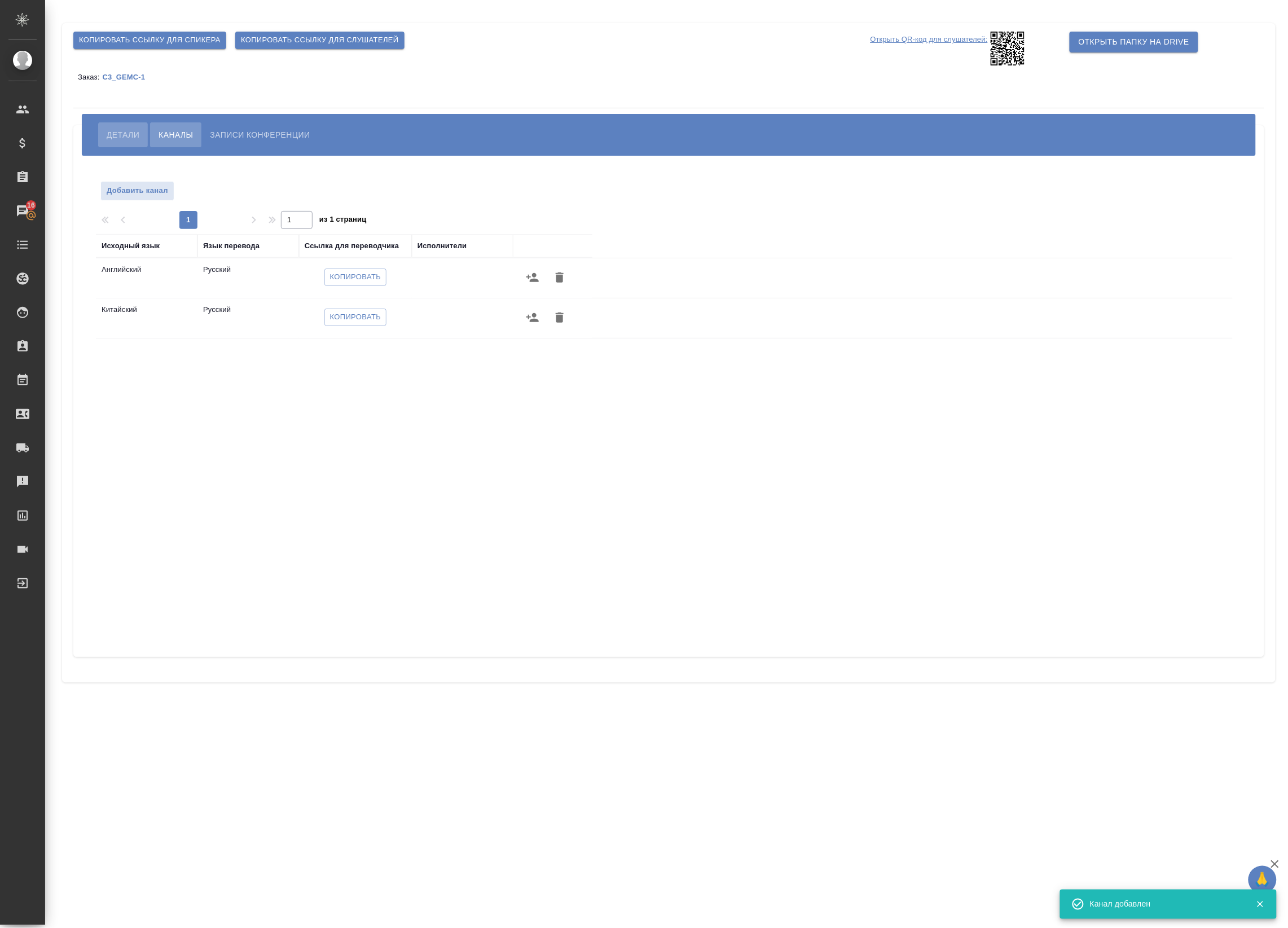
click at [119, 140] on span "Детали" at bounding box center [123, 134] width 33 height 13
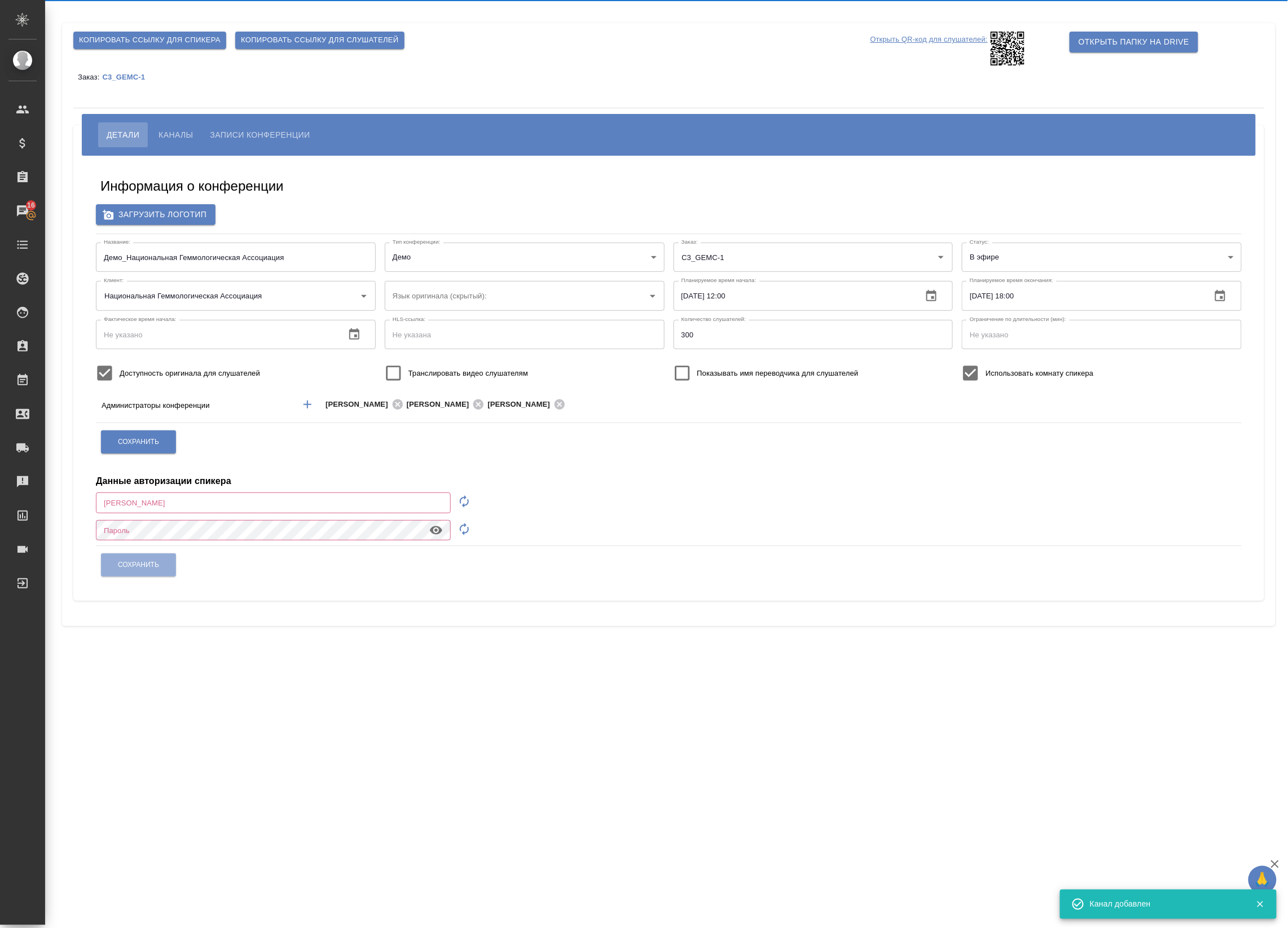
type input "[EMAIL_ADDRESS][DOMAIN_NAME]"
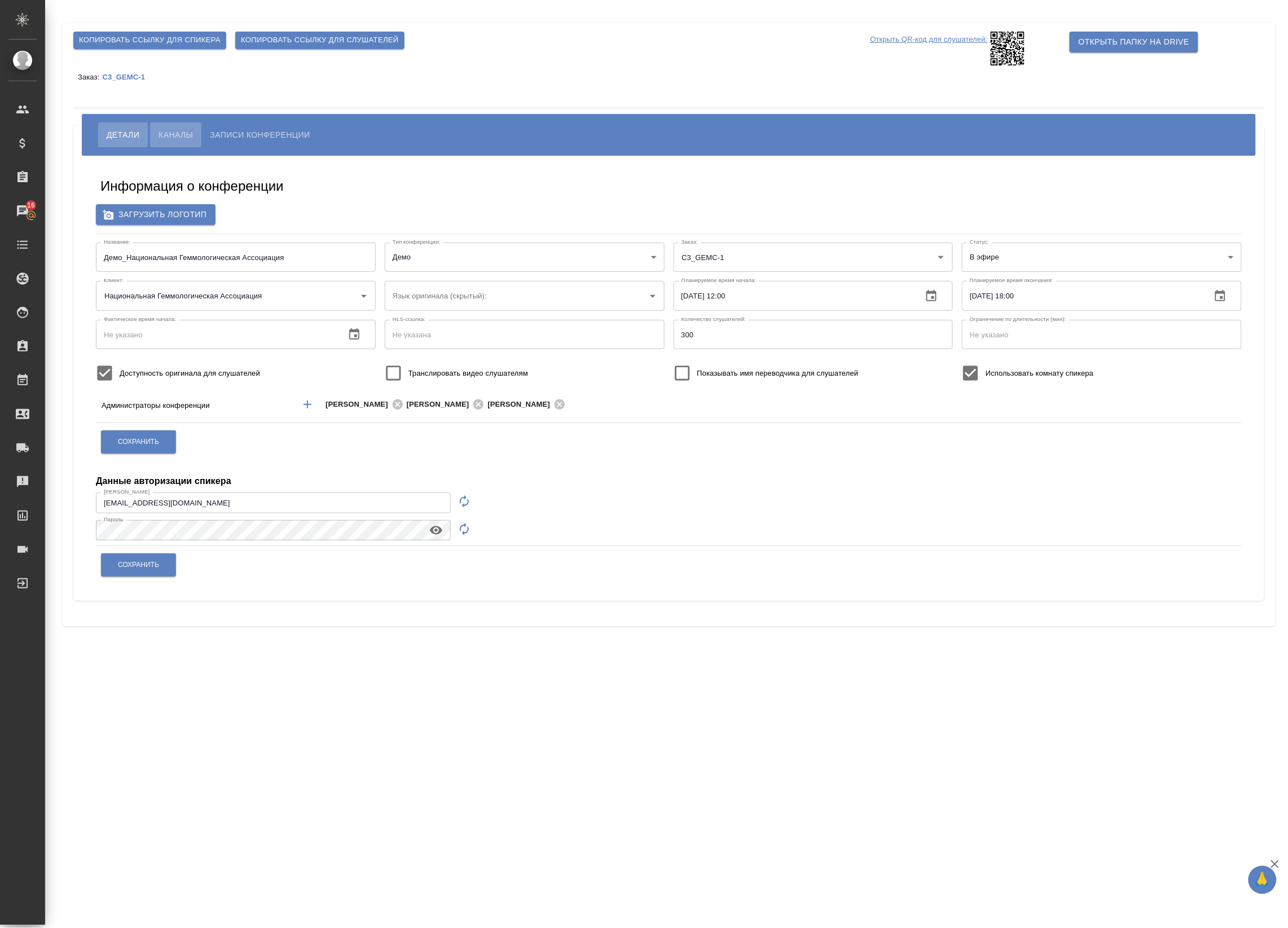
click at [170, 136] on span "Каналы" at bounding box center [175, 134] width 34 height 13
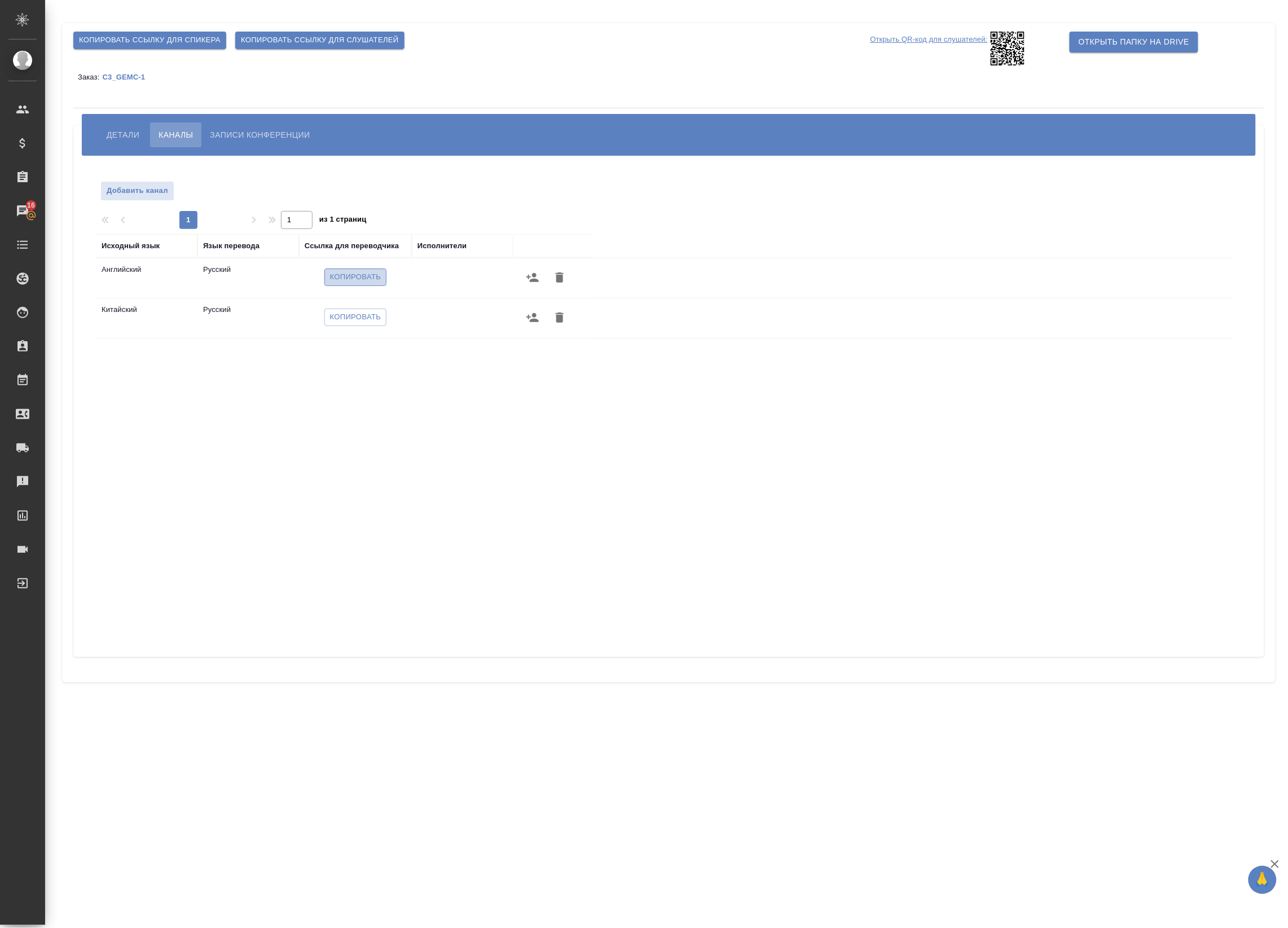
click at [344, 270] on button "Копировать" at bounding box center [355, 278] width 63 height 18
